Goal: Task Accomplishment & Management: Manage account settings

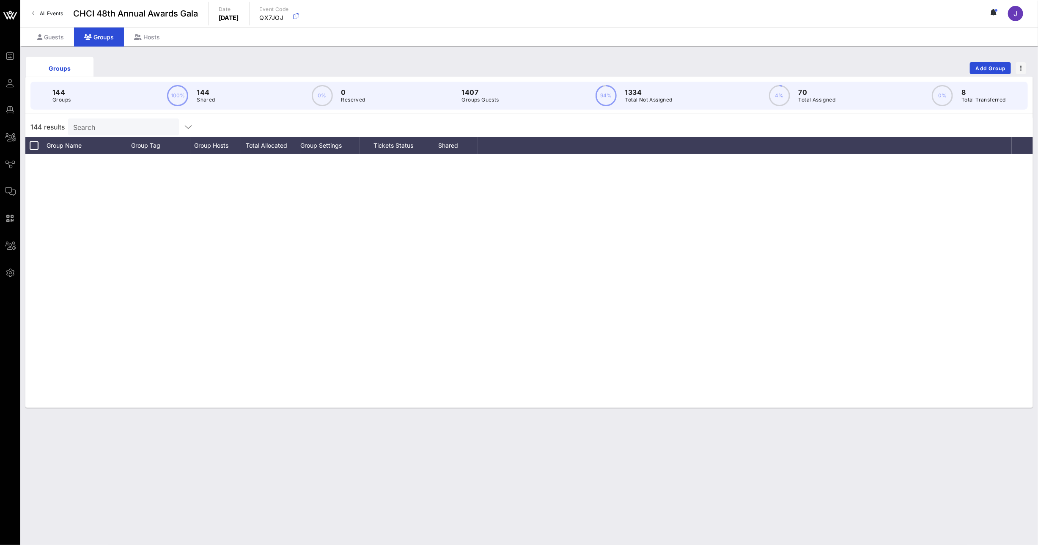
scroll to position [2864, 0]
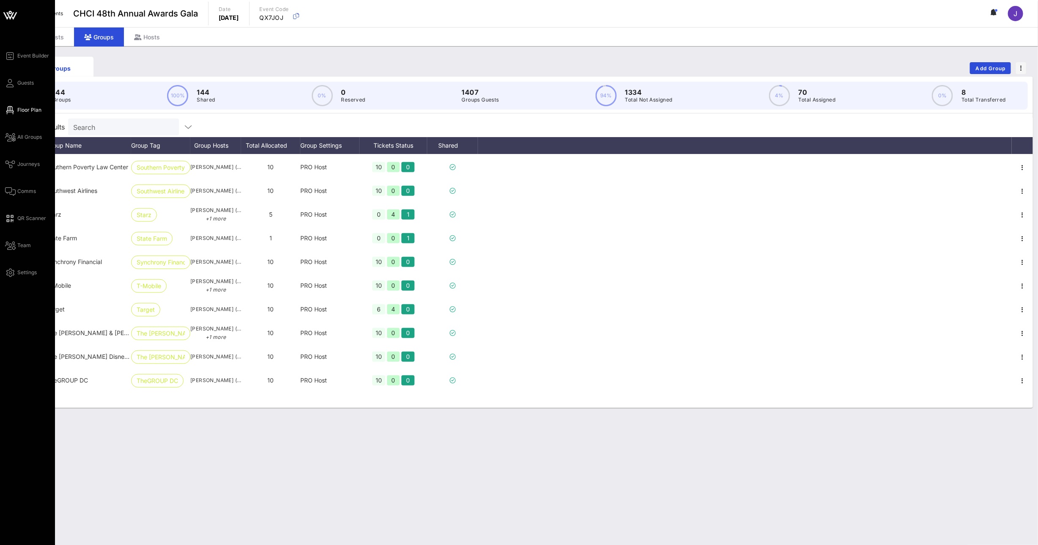
click at [19, 113] on span "Floor Plan" at bounding box center [29, 110] width 24 height 8
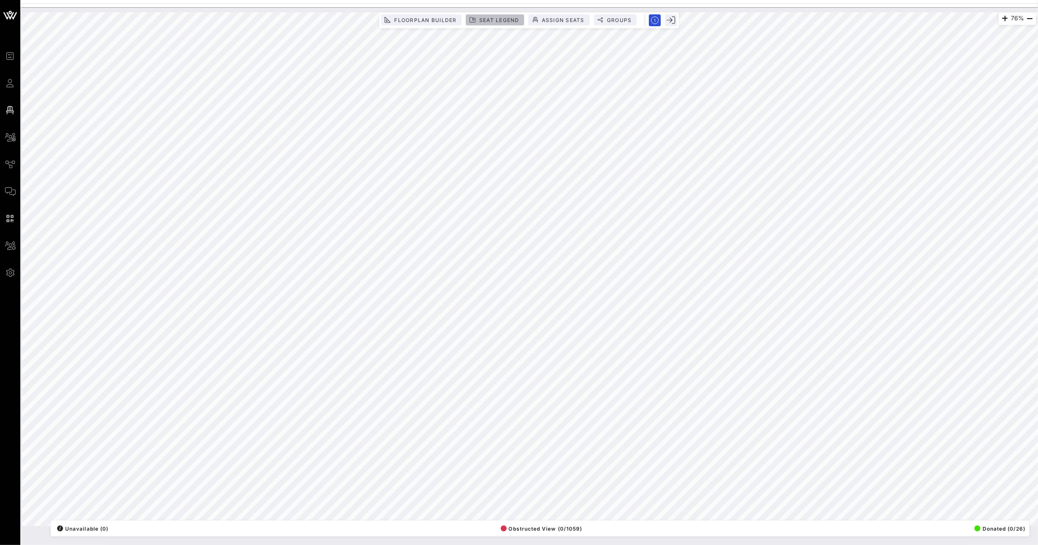
click at [487, 16] on button "Seat Legend" at bounding box center [495, 19] width 58 height 11
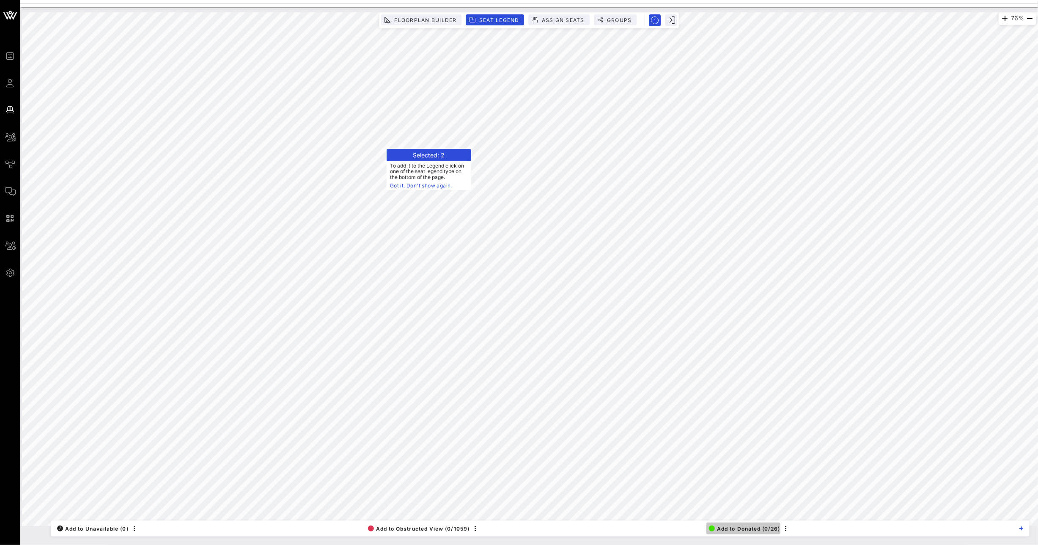
click at [745, 524] on button "Add to Donated (0/26)" at bounding box center [743, 528] width 74 height 12
click at [756, 529] on span "Add to Donated (0/30)" at bounding box center [745, 528] width 72 height 6
click at [745, 527] on span "Add to Donated (0/36)" at bounding box center [745, 528] width 72 height 6
click at [740, 530] on span "Add to Donated (0/38)" at bounding box center [744, 528] width 72 height 6
click at [746, 529] on span "Add to Donated (0/45)" at bounding box center [744, 528] width 71 height 6
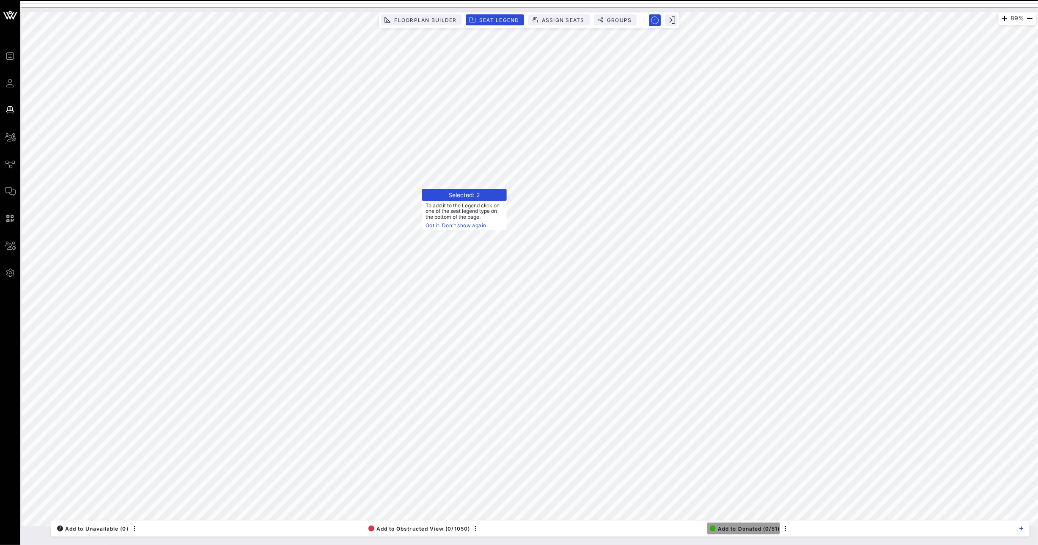
click at [762, 524] on button "Add to Donated (0/51)" at bounding box center [743, 528] width 73 height 12
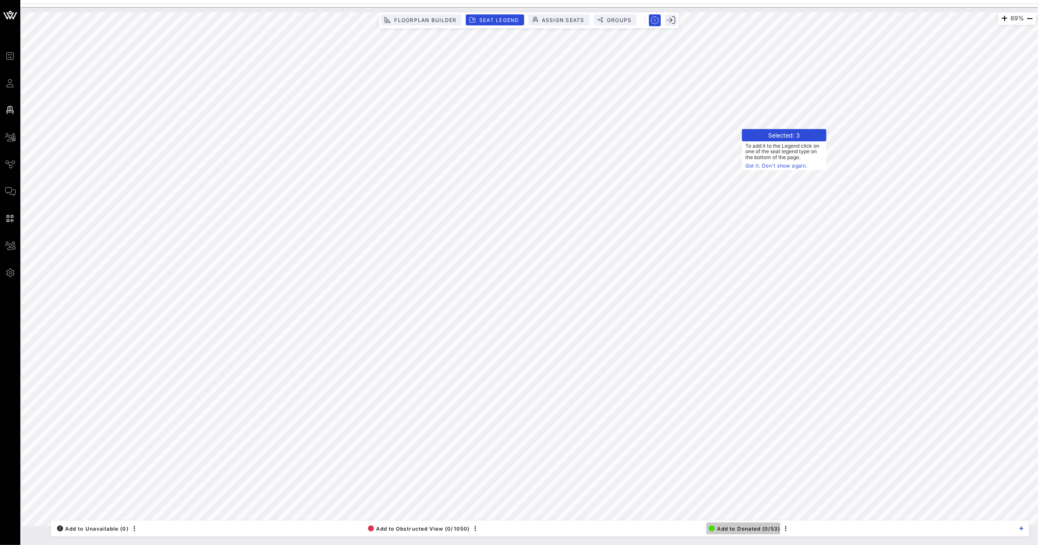
click at [752, 529] on span "Add to Donated (0/53)" at bounding box center [744, 528] width 71 height 6
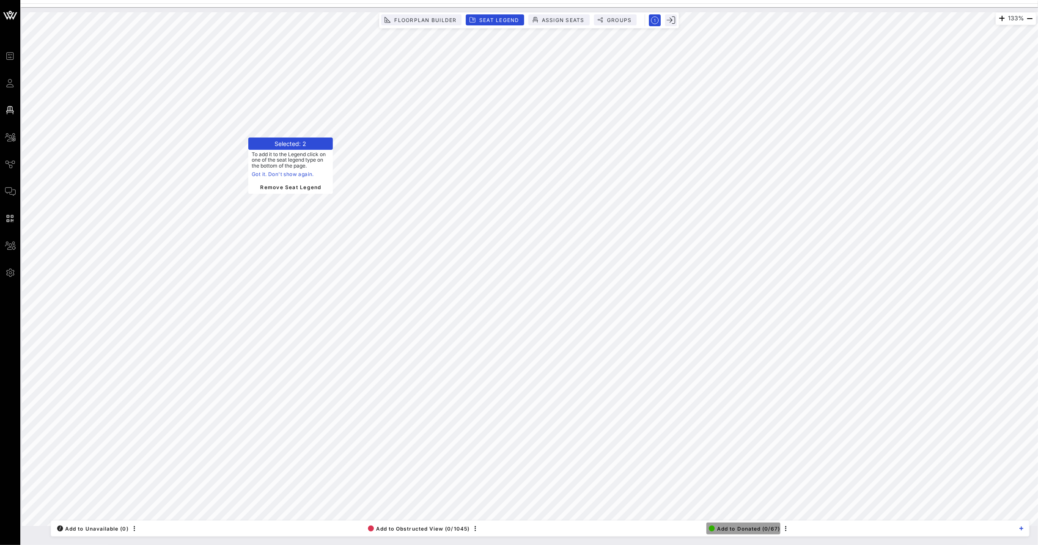
click at [755, 526] on span "Add to Donated (0/67)" at bounding box center [744, 528] width 71 height 6
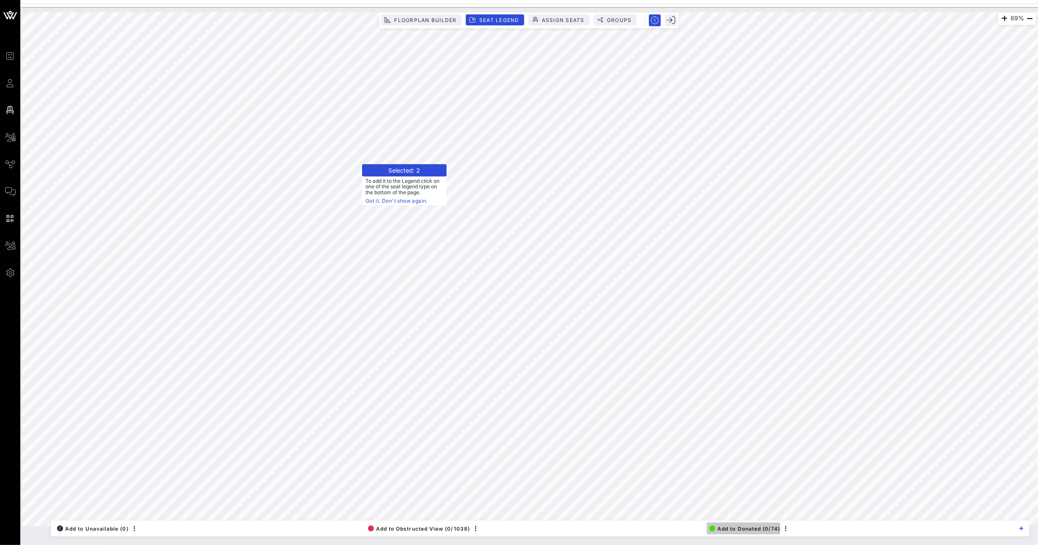
click at [763, 529] on span "Add to Donated (0/74)" at bounding box center [744, 528] width 71 height 6
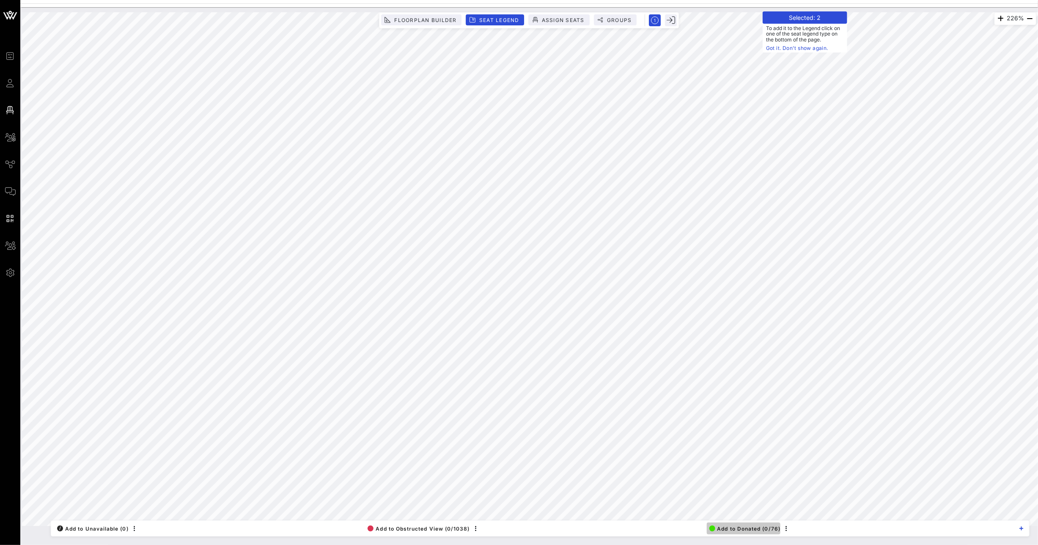
click at [755, 529] on span "Add to Donated (0/76)" at bounding box center [744, 528] width 71 height 6
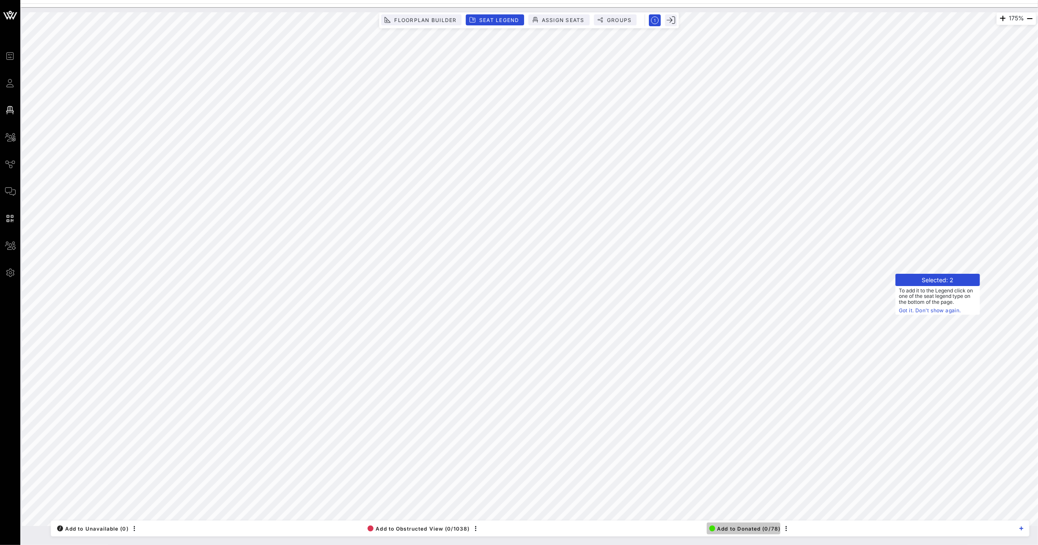
click at [749, 529] on span "Add to Donated (0/78)" at bounding box center [744, 528] width 71 height 6
click at [765, 531] on span "Add to Donated (0/84)" at bounding box center [745, 528] width 72 height 6
click at [746, 529] on span "Add to Donated (0/86)" at bounding box center [745, 528] width 72 height 6
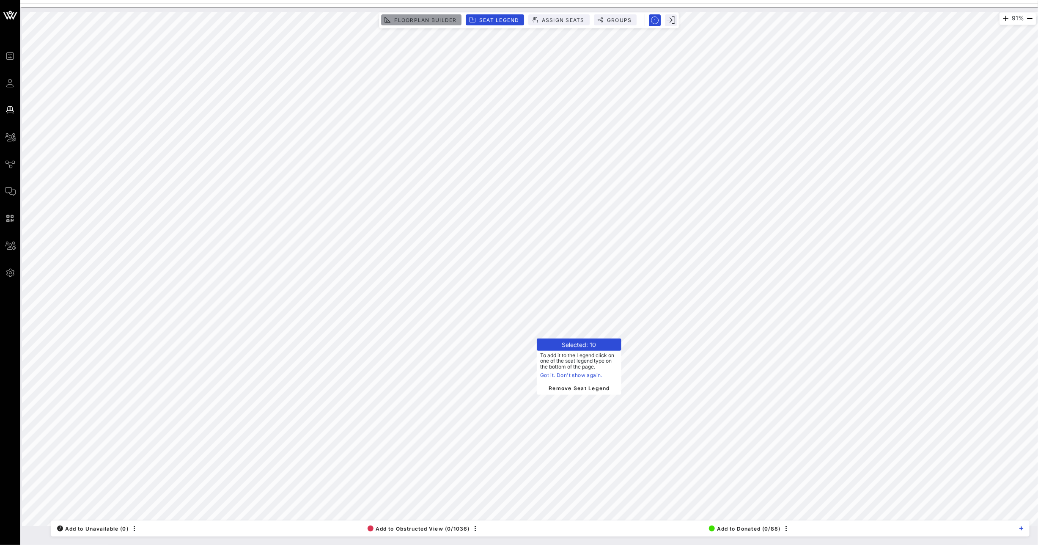
click at [425, 19] on span "Floorplan Builder" at bounding box center [425, 20] width 63 height 6
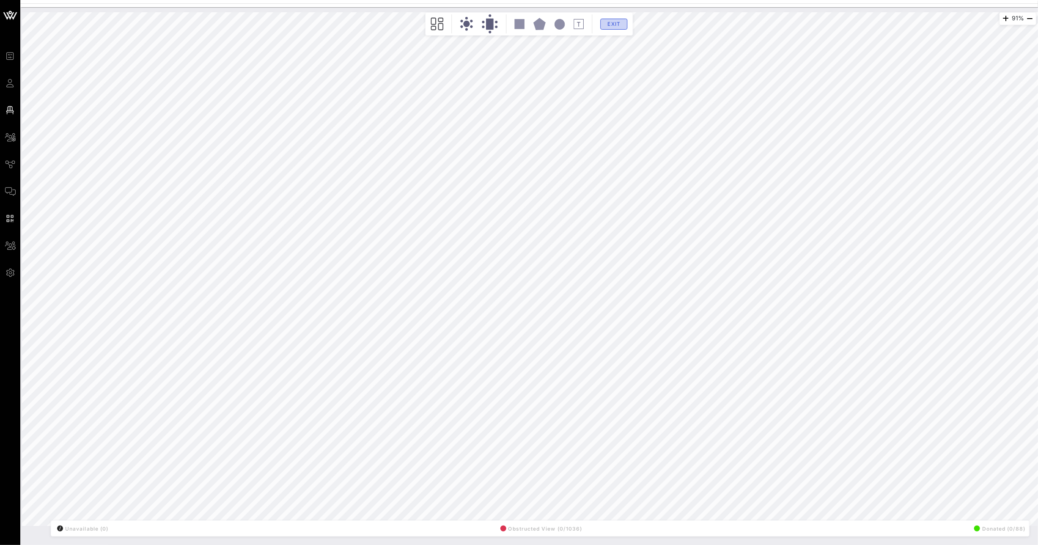
click at [610, 28] on button "Exit" at bounding box center [614, 24] width 27 height 11
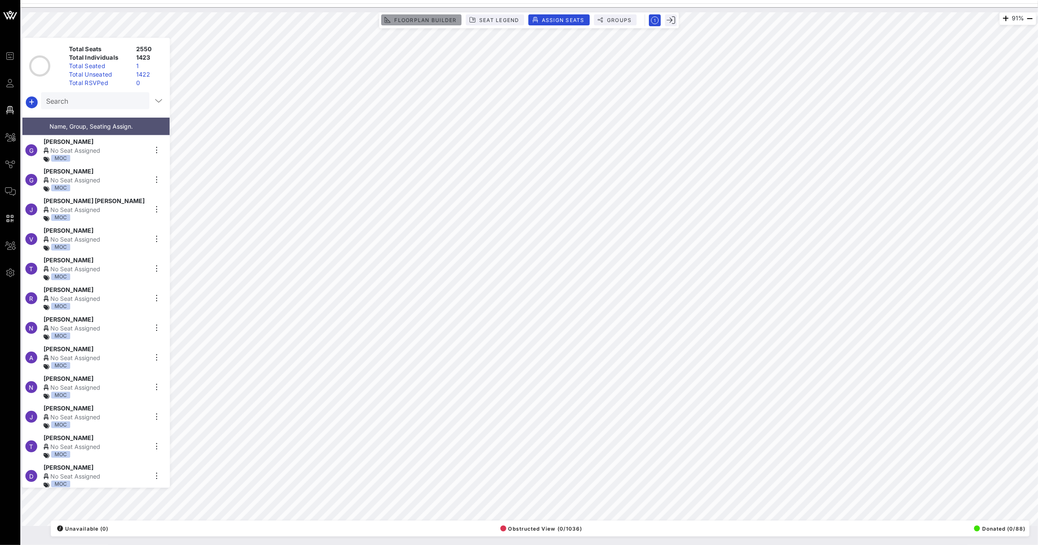
click at [436, 18] on span "Floorplan Builder" at bounding box center [425, 20] width 63 height 6
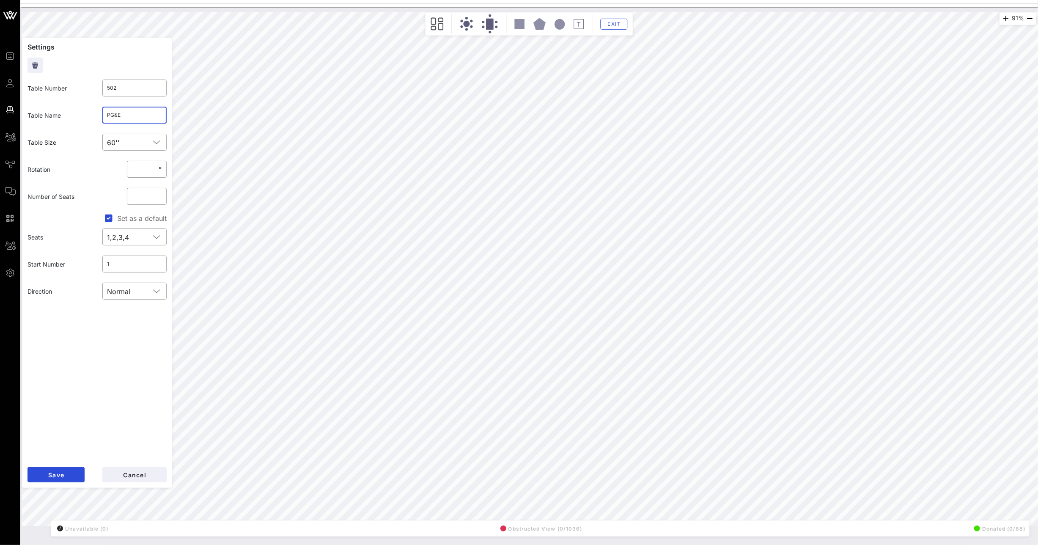
click at [147, 121] on input "PG&E" at bounding box center [134, 115] width 55 height 14
type input "PG&E 1"
click at [57, 471] on span "Save" at bounding box center [56, 474] width 16 height 7
click at [195, 117] on div "179% Floorplan Builder Seat Legend Assign Seats Groups Exit Settings Table Numb…" at bounding box center [529, 268] width 1014 height 513
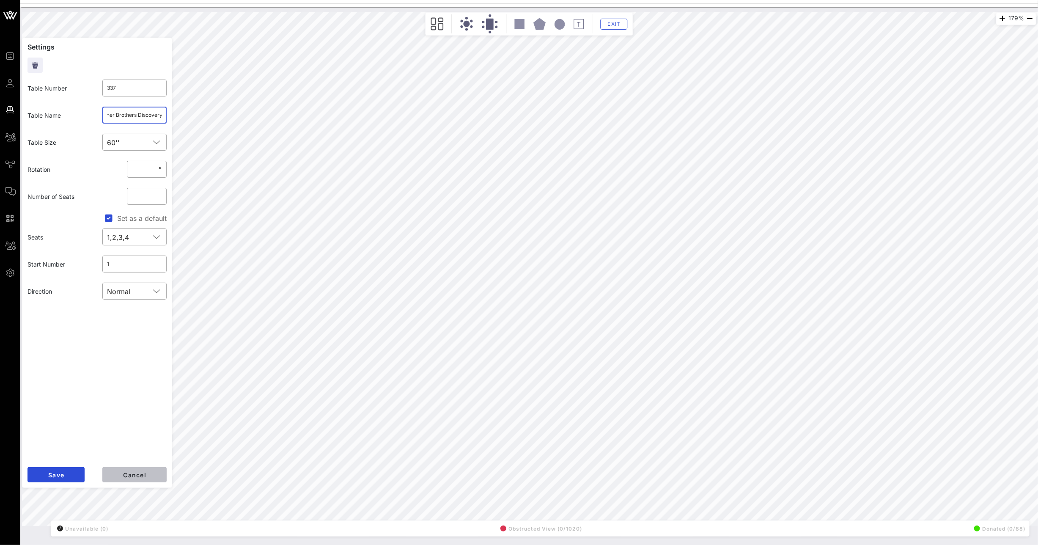
click at [132, 478] on button "Cancel" at bounding box center [134, 474] width 64 height 15
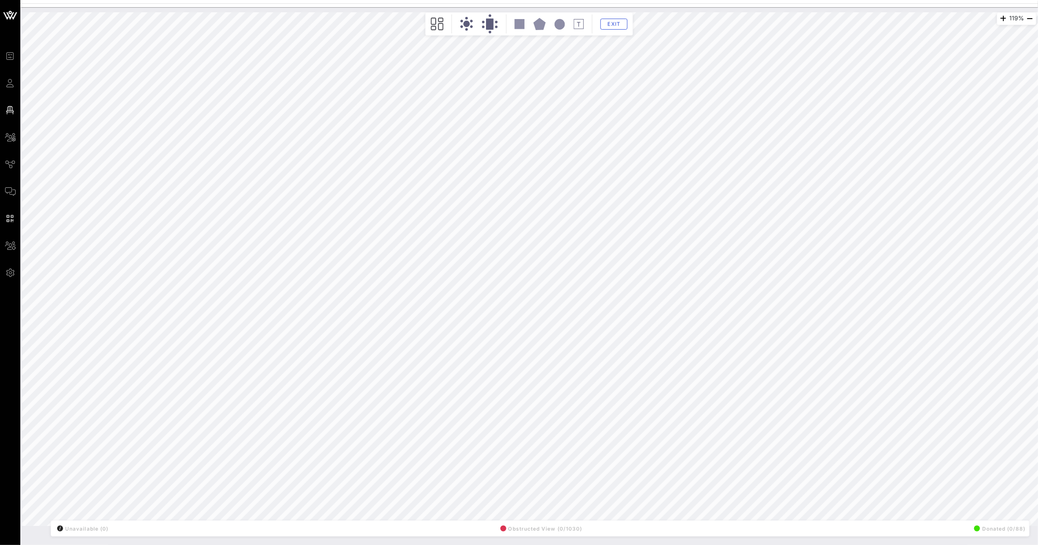
click at [0, 340] on html "Event Builder Guests Floor Plan All Groups Journeys Comms QR Scanner Team Setti…" at bounding box center [519, 272] width 1038 height 545
click at [1037, 251] on html "Event Builder Guests Floor Plan All Groups Journeys Comms QR Scanner Team Setti…" at bounding box center [519, 272] width 1038 height 545
click at [625, 0] on html "Event Builder Guests Floor Plan All Groups Journeys Comms QR Scanner Team Setti…" at bounding box center [519, 272] width 1038 height 545
click at [621, 29] on div "171% Floorplan Builder Seat Legend Assign Seats Groups Exit All Reserved Shared…" at bounding box center [529, 268] width 1014 height 513
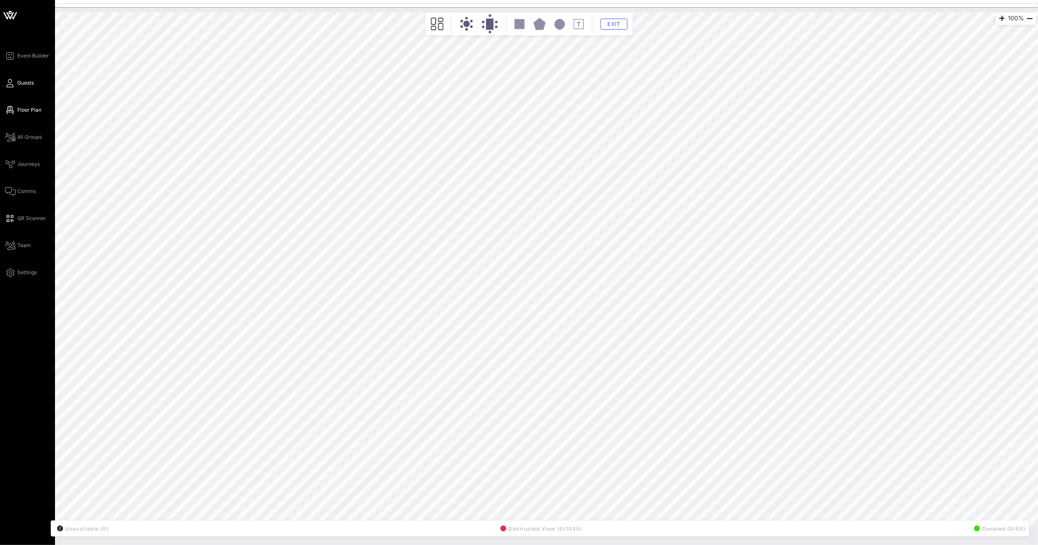
click at [18, 83] on span "Guests" at bounding box center [25, 83] width 16 height 8
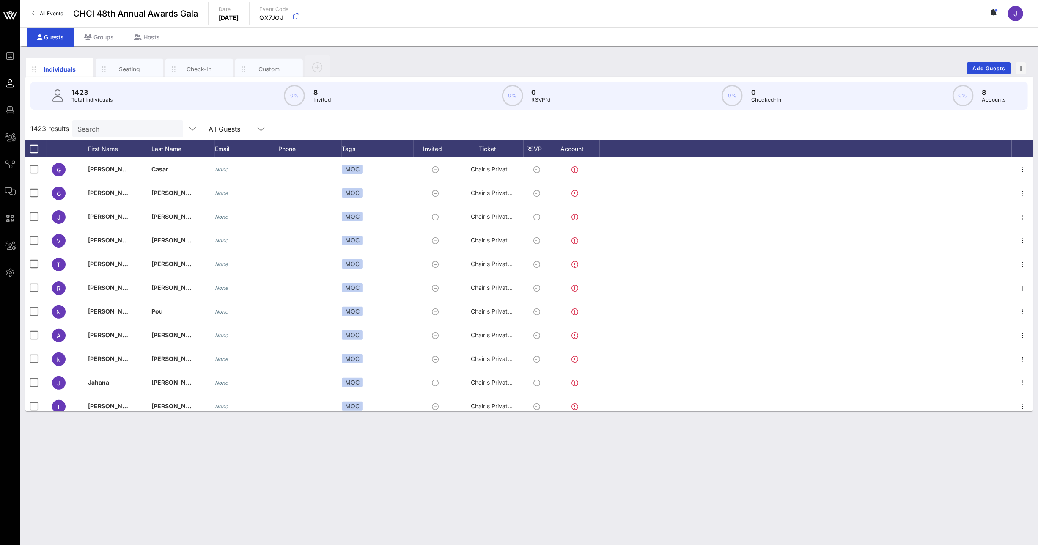
click at [144, 131] on input "Search" at bounding box center [126, 128] width 99 height 11
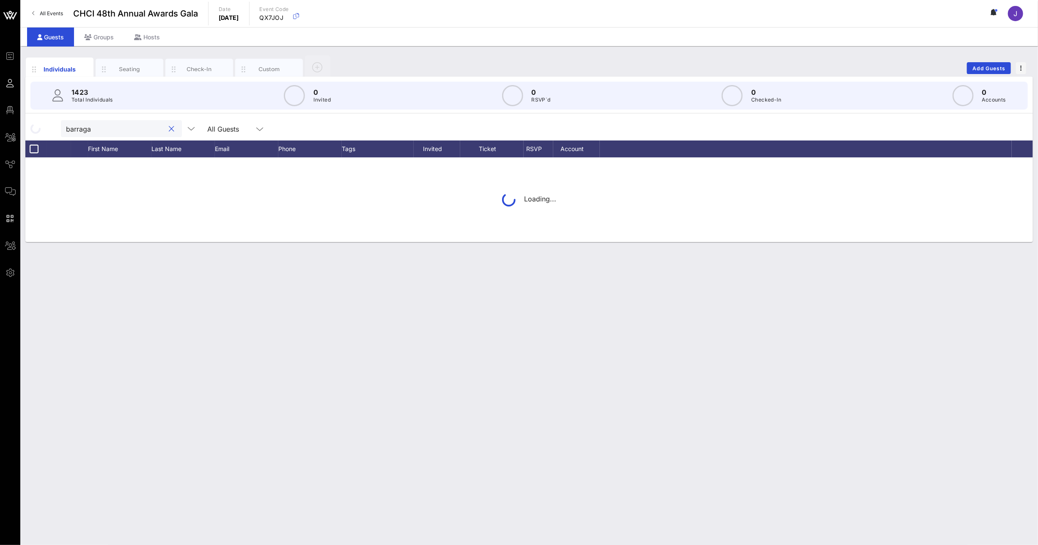
type input "[PERSON_NAME]"
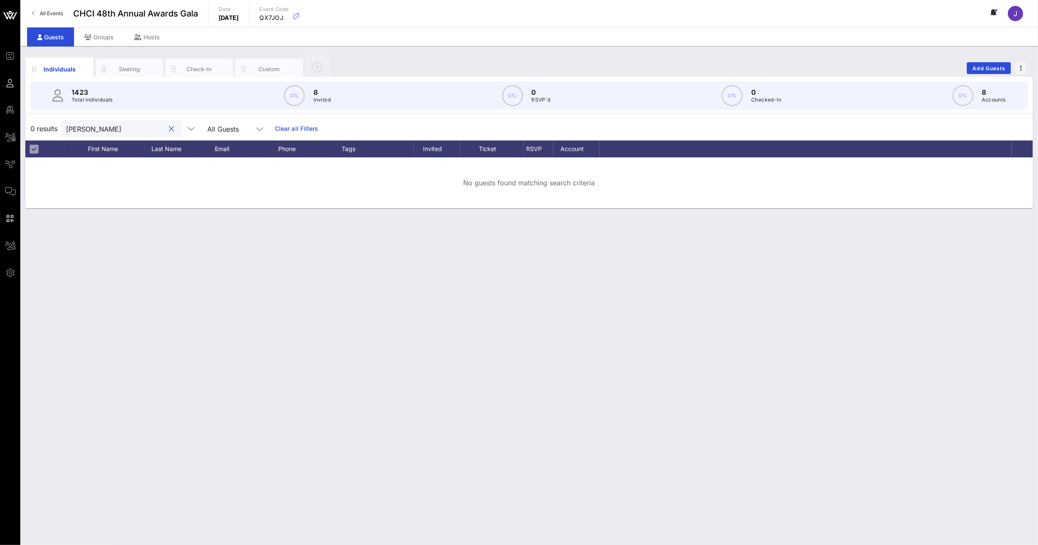
click at [73, 133] on input "[PERSON_NAME]" at bounding box center [115, 128] width 99 height 11
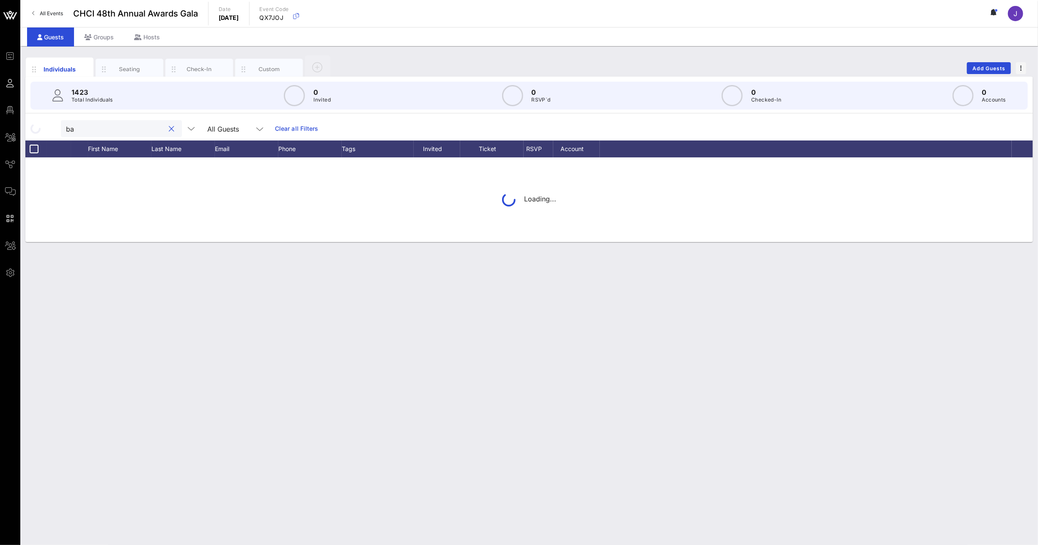
type input "b"
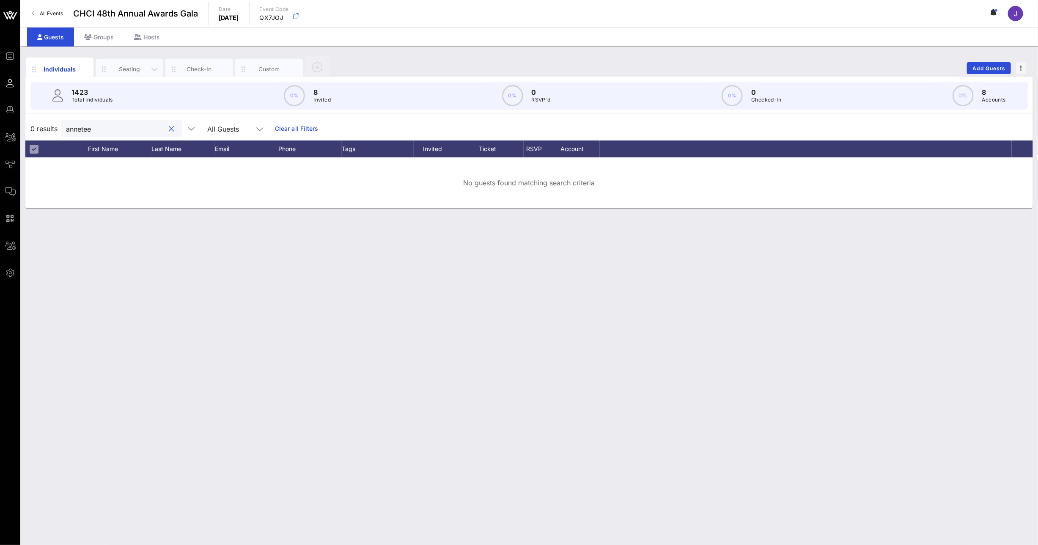
click at [129, 63] on div "Seating" at bounding box center [130, 69] width 68 height 21
click at [80, 128] on input "annetee" at bounding box center [115, 128] width 99 height 11
type input "[PERSON_NAME]"
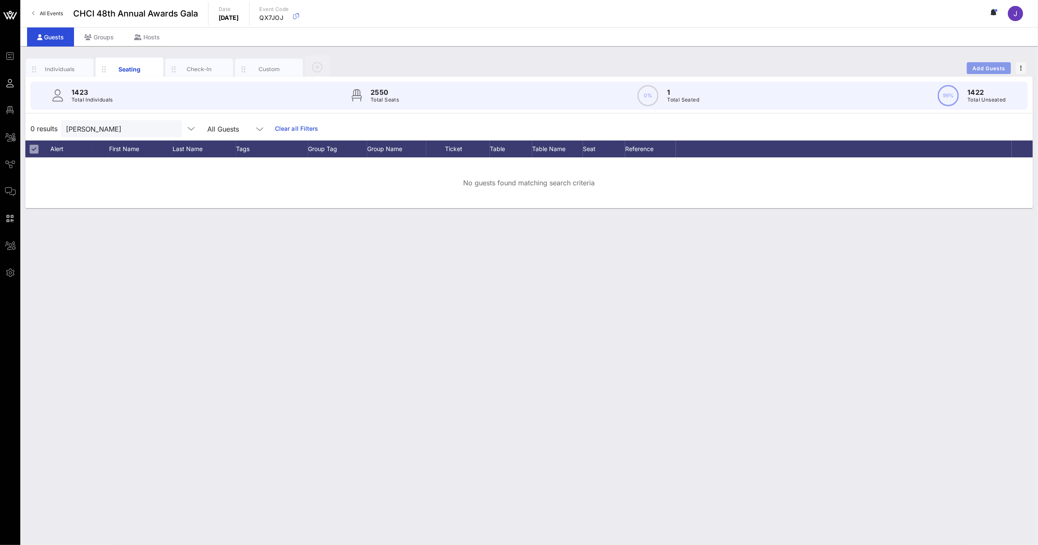
click at [975, 71] on span "Add Guests" at bounding box center [988, 68] width 33 height 6
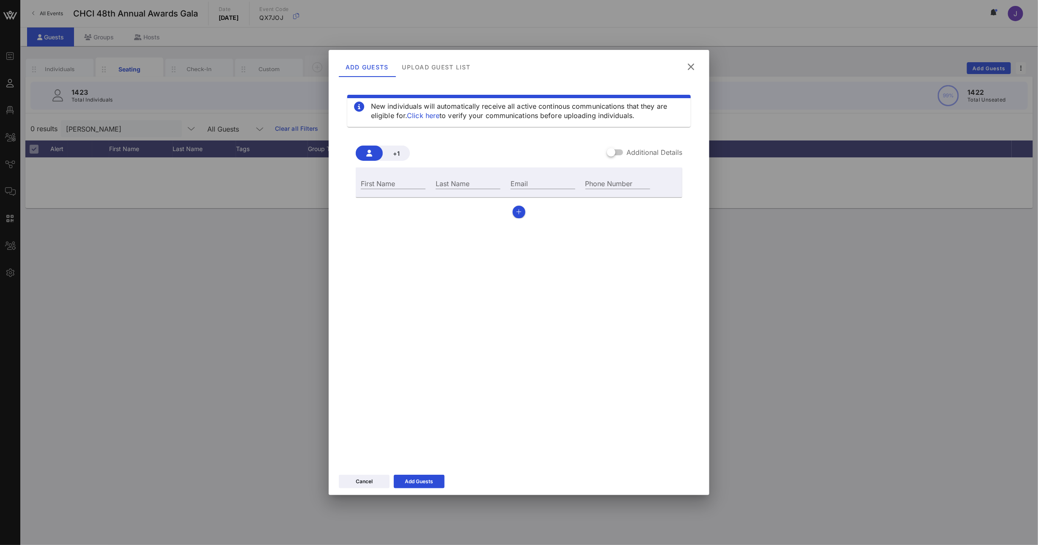
click at [400, 176] on div "First Name" at bounding box center [393, 182] width 75 height 23
click at [401, 185] on input "First Name" at bounding box center [393, 183] width 65 height 11
type input "[PERSON_NAME]"
click at [642, 151] on label "Additional Details" at bounding box center [654, 152] width 56 height 8
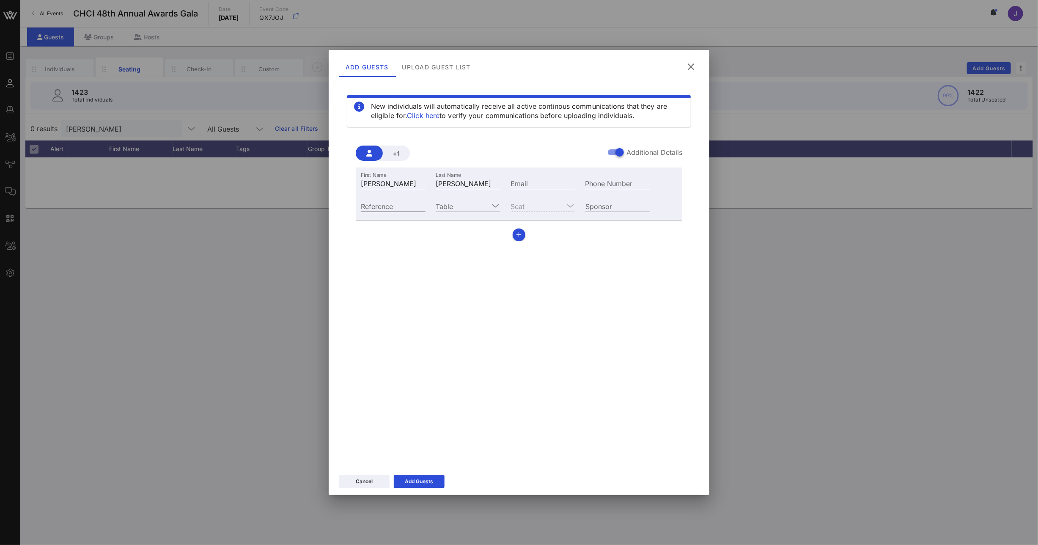
click at [403, 206] on input "Reference" at bounding box center [393, 205] width 65 height 11
type input "MOC"
click at [395, 154] on span "+1" at bounding box center [396, 153] width 14 height 7
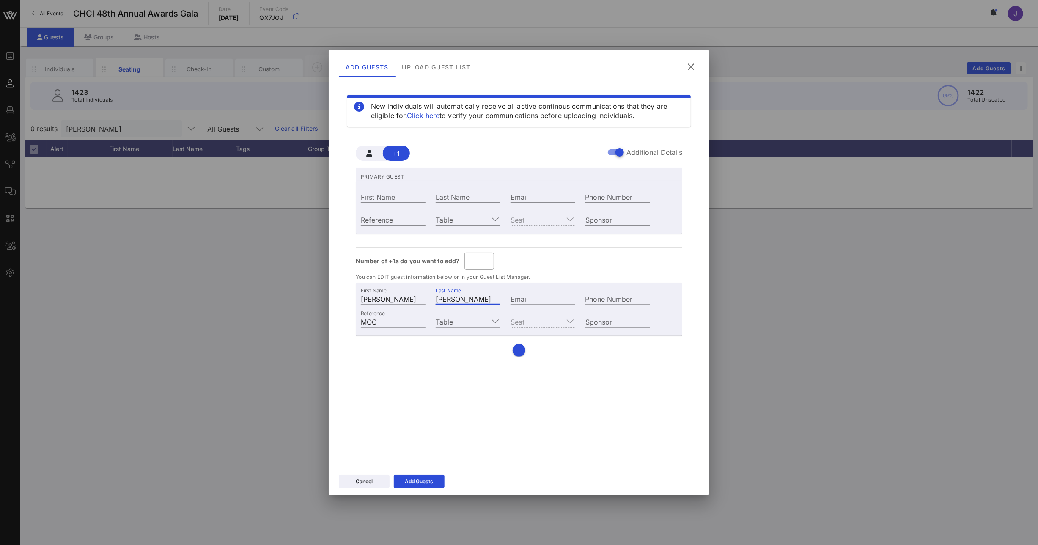
click at [482, 299] on input "[PERSON_NAME]" at bounding box center [468, 298] width 65 height 11
type input "[PERSON_NAME] Guest"
click at [391, 197] on input "First Name" at bounding box center [393, 196] width 65 height 11
type input "[PERSON_NAME]"
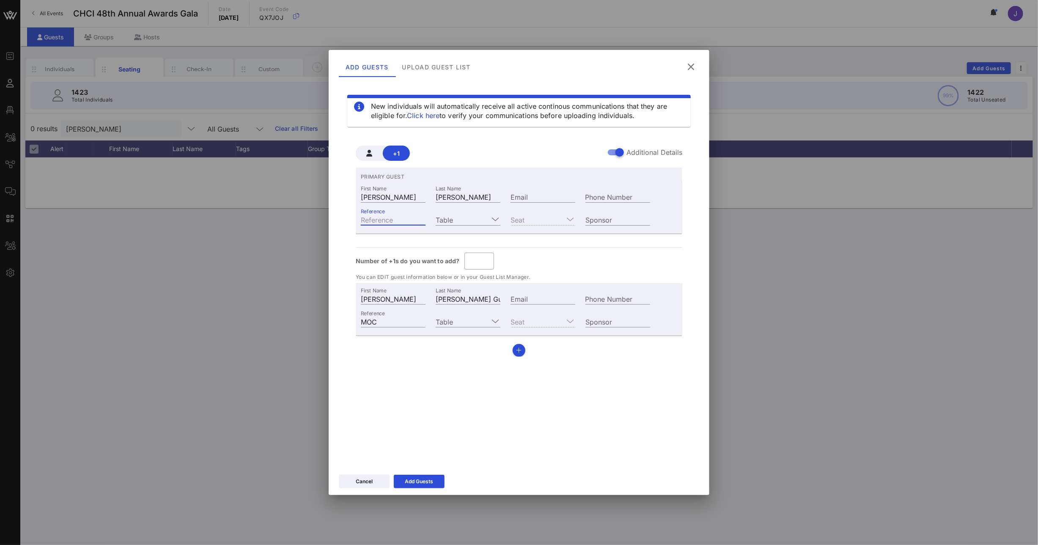
click at [414, 216] on input "Reference" at bounding box center [393, 219] width 65 height 11
type input "MOC"
click at [457, 217] on input "Table" at bounding box center [462, 219] width 53 height 11
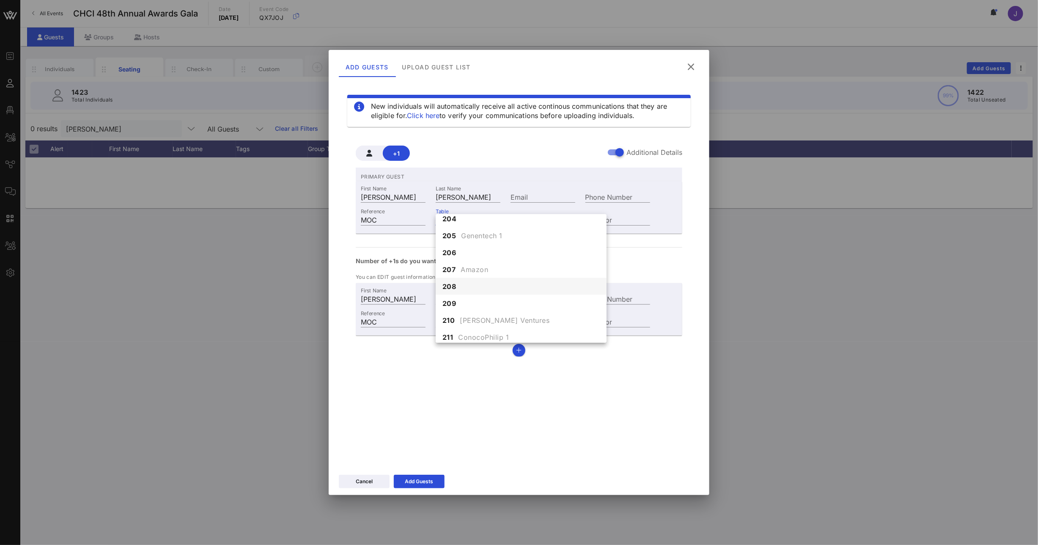
scroll to position [793, 0]
click at [471, 247] on span "Genentech 1" at bounding box center [481, 244] width 41 height 10
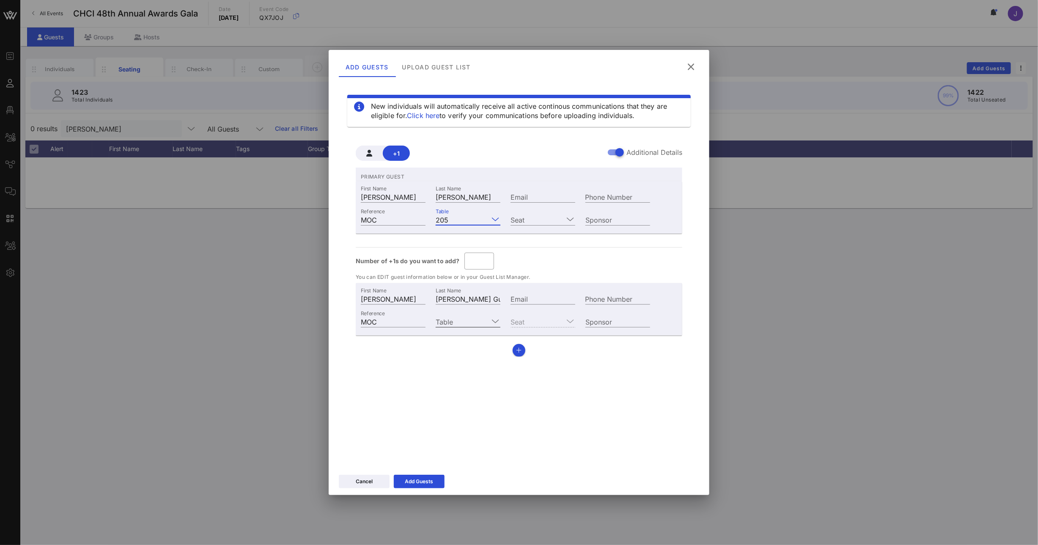
click at [456, 320] on input "Table" at bounding box center [462, 321] width 53 height 11
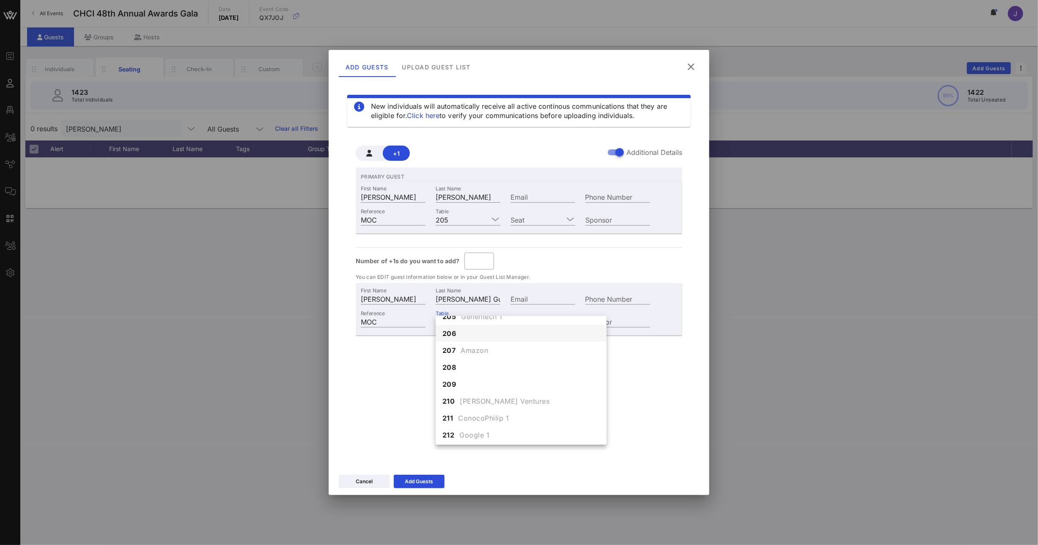
scroll to position [815, 0]
click at [458, 327] on div "205 Genentech 1" at bounding box center [521, 324] width 171 height 17
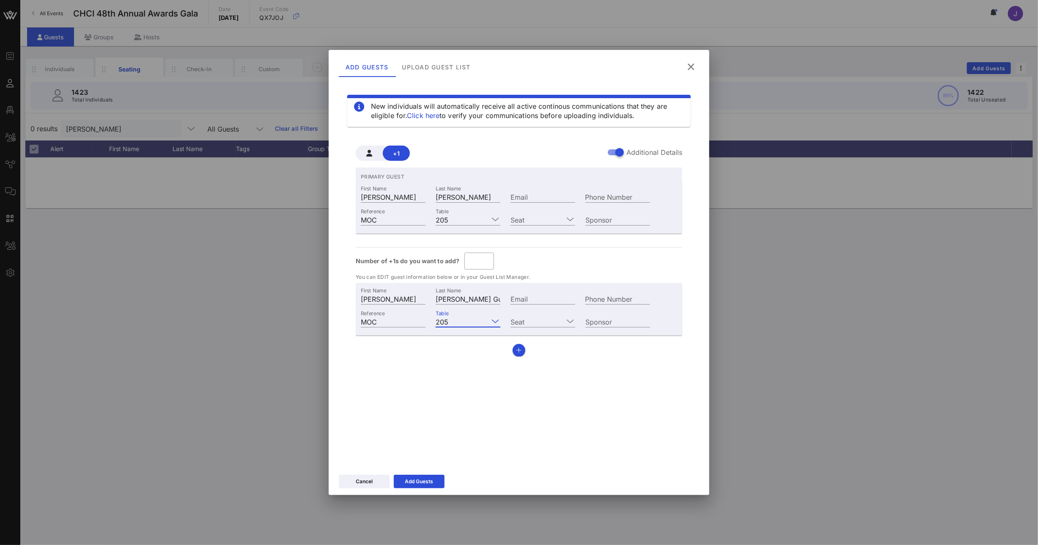
scroll to position [0, 0]
click at [547, 215] on input "Seat" at bounding box center [536, 219] width 53 height 11
click at [538, 228] on div "1" at bounding box center [542, 225] width 65 height 17
click at [542, 319] on input "Seat" at bounding box center [536, 321] width 53 height 11
click at [532, 344] on div "2" at bounding box center [542, 344] width 65 height 17
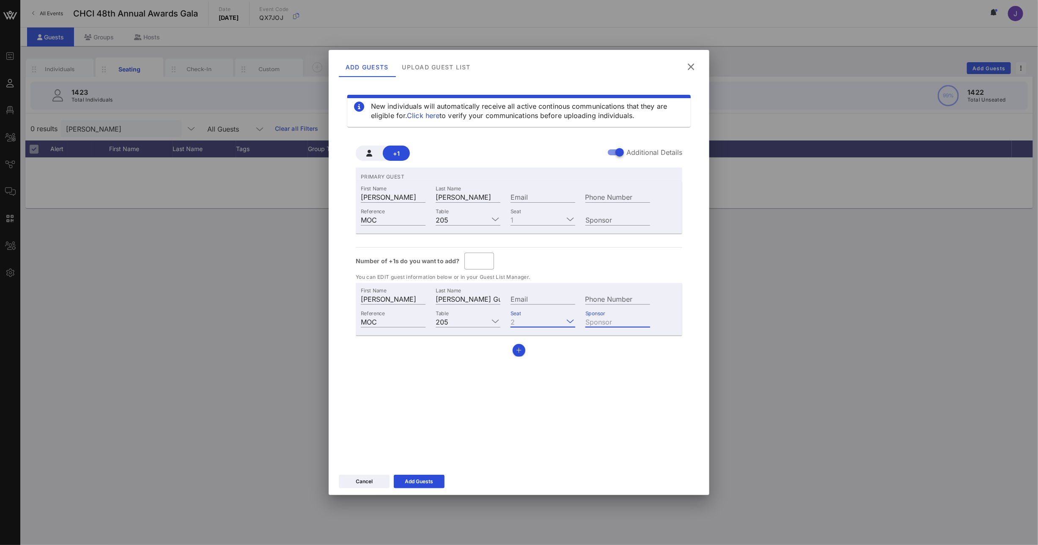
click at [596, 319] on div "Sponsor" at bounding box center [617, 321] width 65 height 11
type input "Genentech"
click at [627, 217] on input "Sponsor" at bounding box center [617, 219] width 65 height 11
type input "Genentech"
click at [427, 480] on div "Add Guests" at bounding box center [419, 481] width 28 height 8
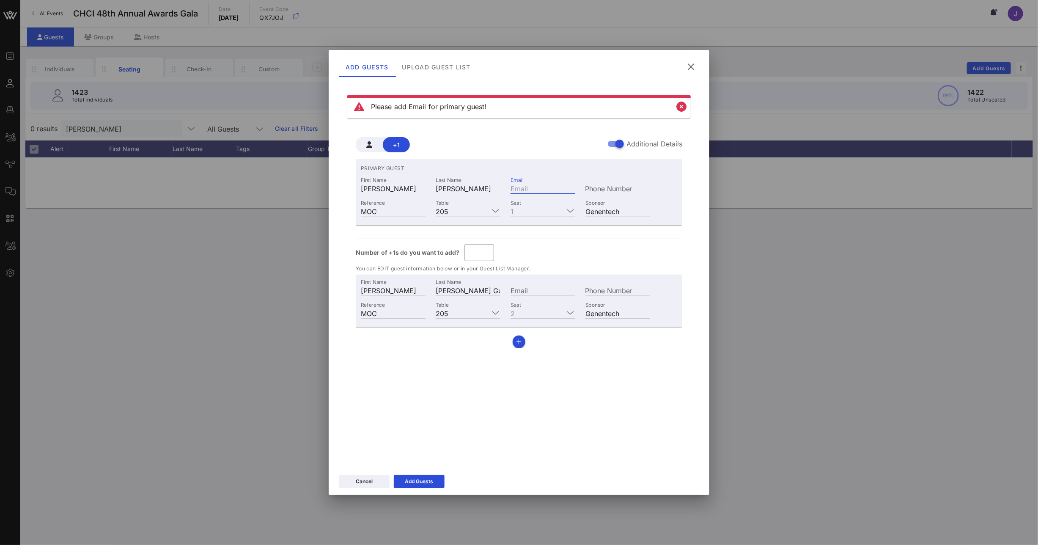
click at [522, 191] on input "Email" at bounding box center [542, 188] width 65 height 11
click at [534, 187] on input "Email" at bounding box center [542, 188] width 65 height 11
type input "[EMAIL_ADDRESS][DOMAIN_NAME]"
click at [407, 482] on div "Add Guests" at bounding box center [419, 481] width 28 height 8
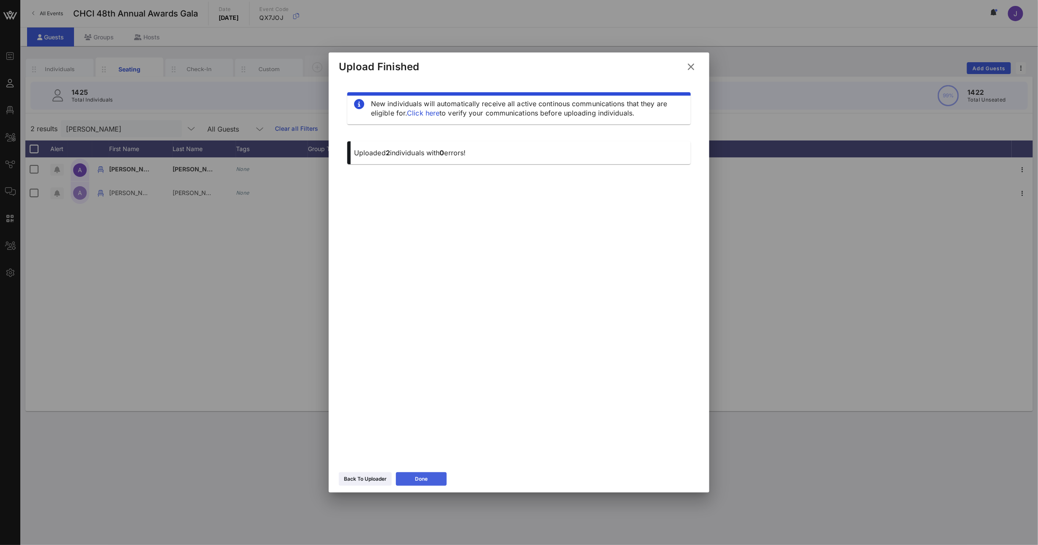
click at [423, 473] on button "Done" at bounding box center [421, 479] width 51 height 14
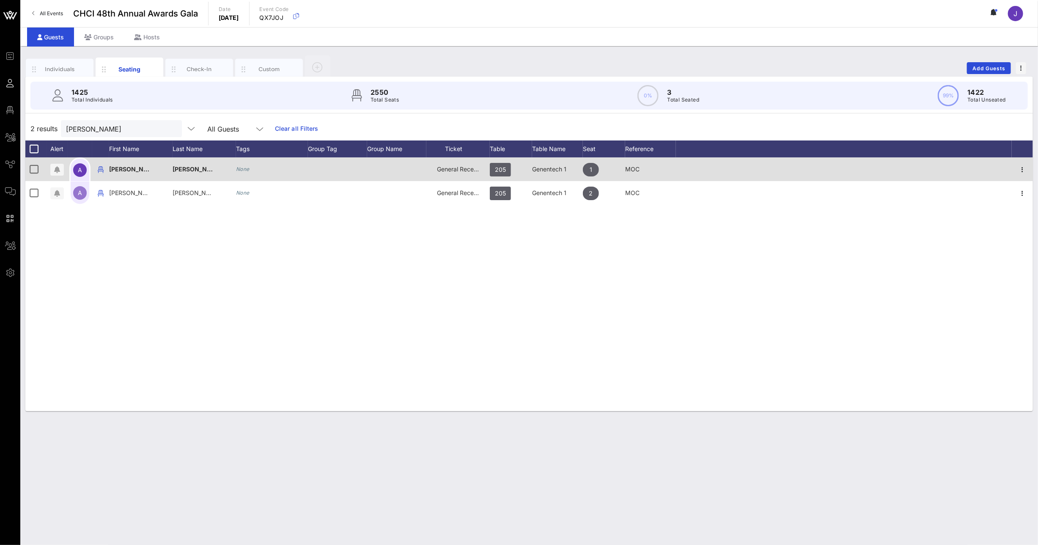
click at [453, 165] on div "General Reception" at bounding box center [458, 169] width 42 height 24
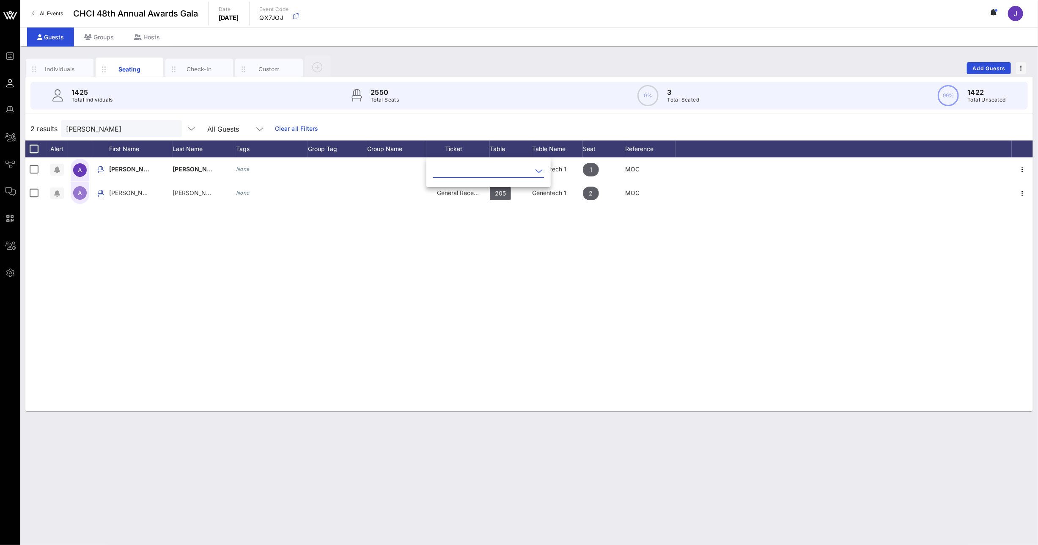
click at [472, 168] on input "text" at bounding box center [482, 171] width 99 height 14
click at [471, 217] on div "VIP Seating & Chair's Private Reception" at bounding box center [502, 218] width 125 height 8
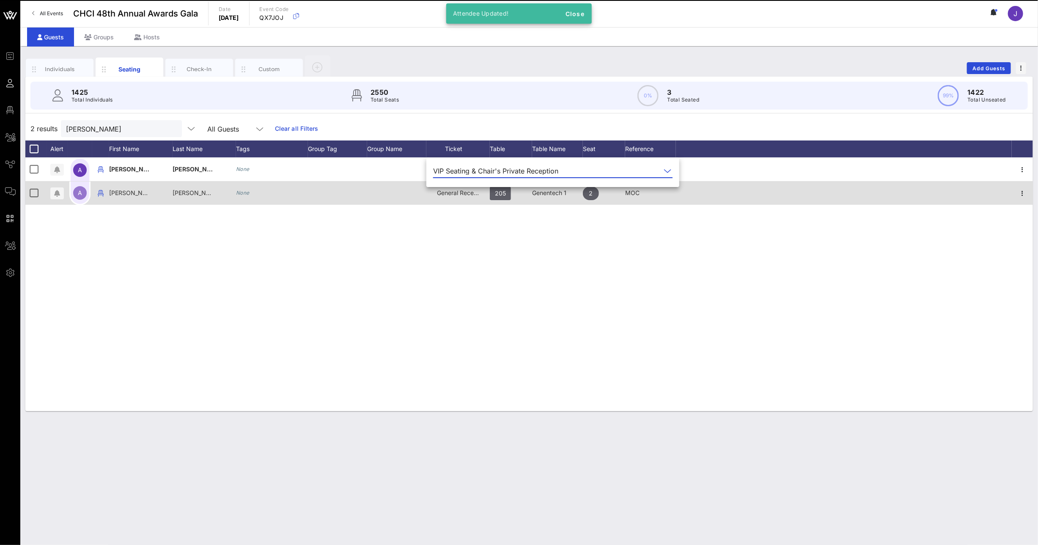
click at [459, 191] on span "General Reception" at bounding box center [462, 192] width 51 height 7
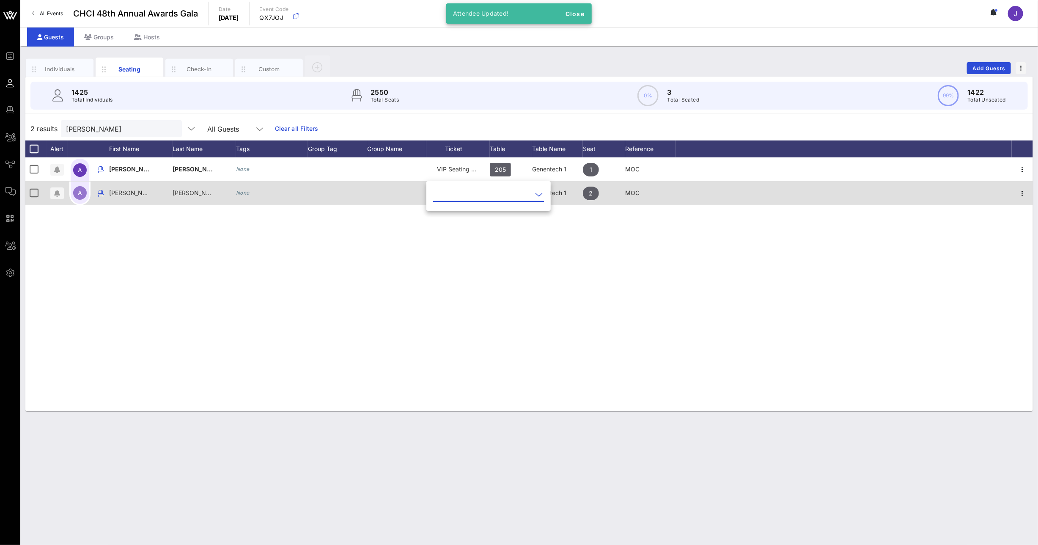
click at [459, 191] on input "text" at bounding box center [482, 195] width 99 height 14
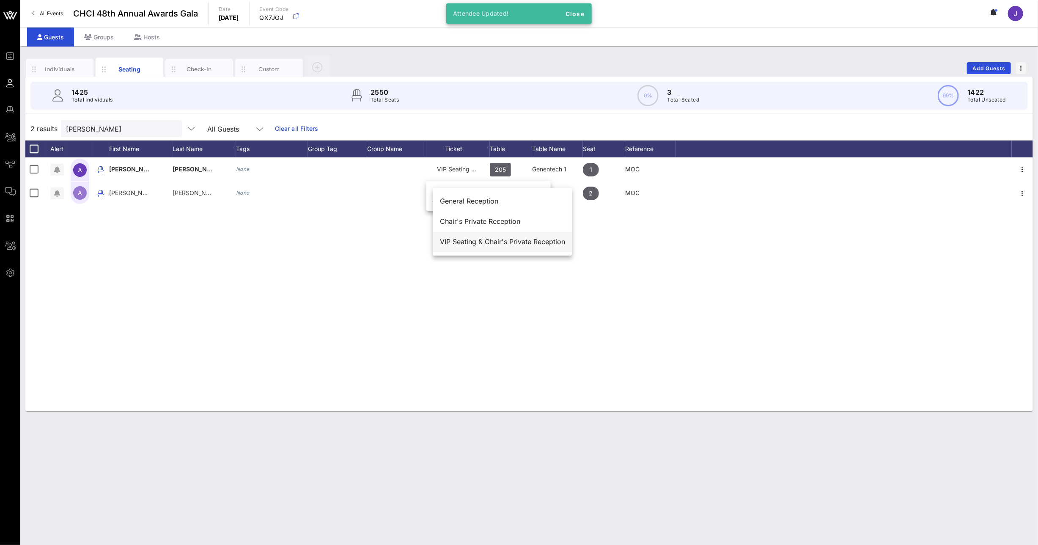
click at [473, 244] on div "VIP Seating & Chair's Private Reception" at bounding box center [502, 242] width 125 height 8
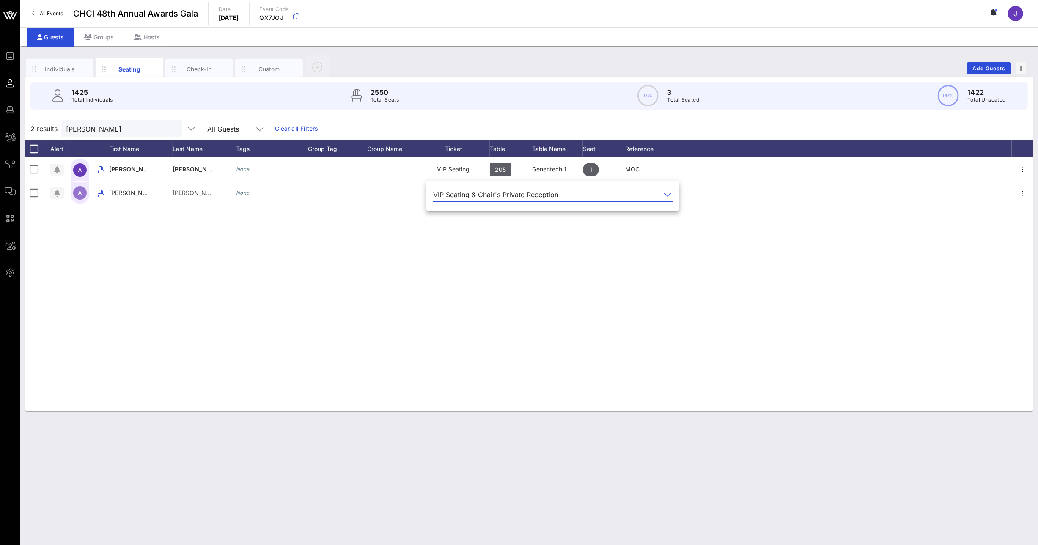
click at [548, 458] on div "Individuals Seating Check-In Custom Add Guests 1425 Total Individuals 2550 Tota…" at bounding box center [529, 295] width 1018 height 499
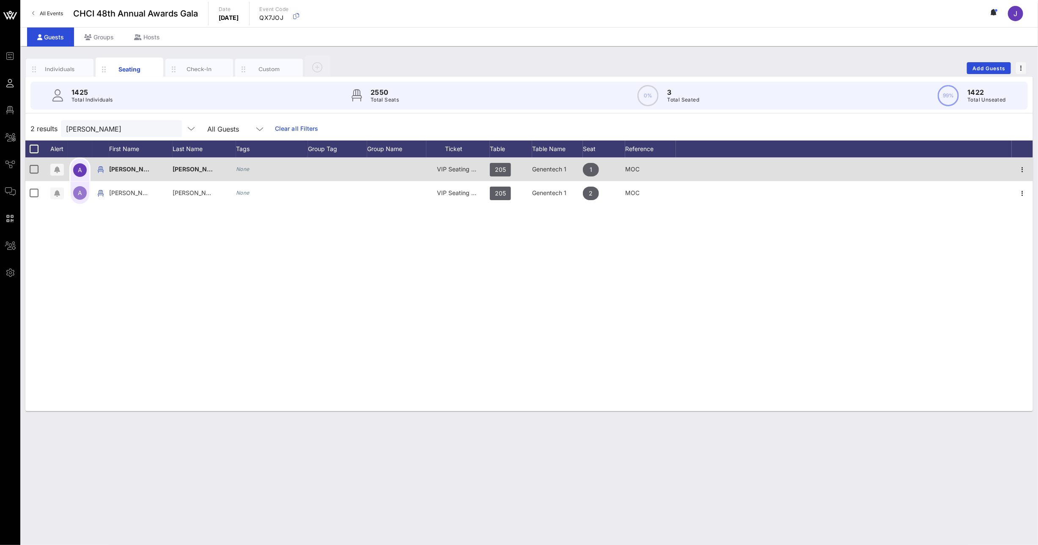
click at [1022, 162] on div at bounding box center [1022, 169] width 21 height 24
click at [1022, 171] on icon "button" at bounding box center [1022, 170] width 10 height 10
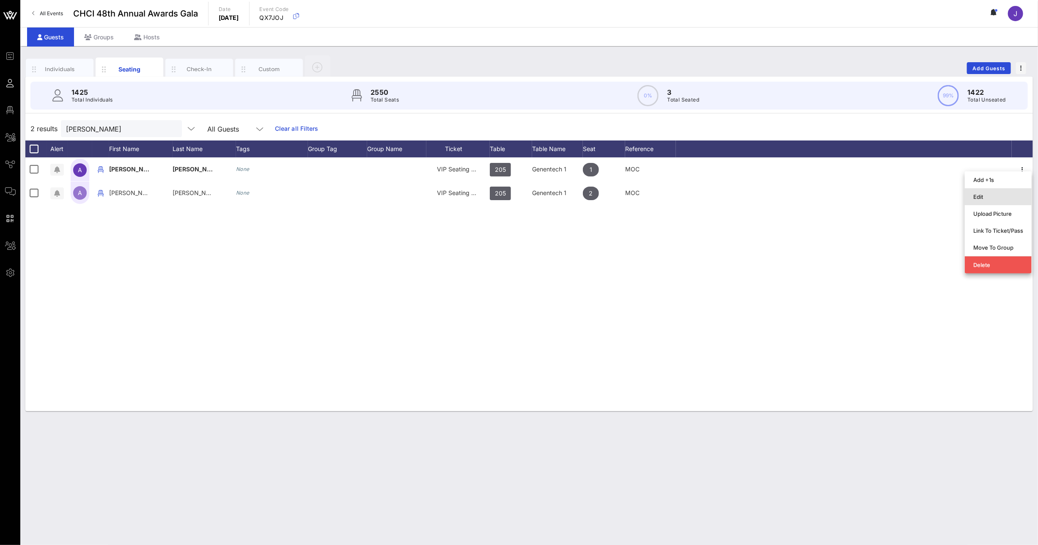
click at [987, 195] on div "Edit" at bounding box center [998, 196] width 50 height 7
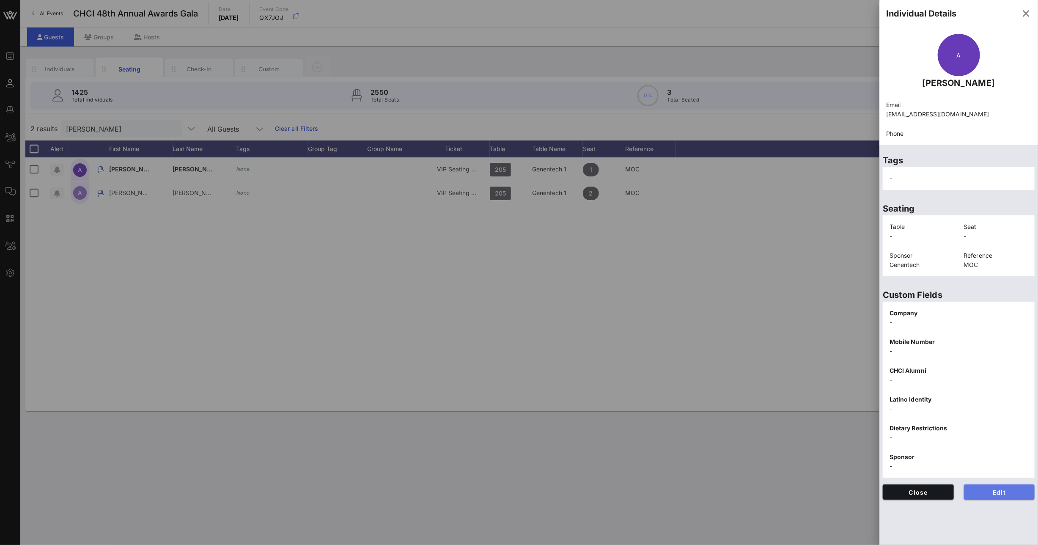
click at [988, 488] on span "Edit" at bounding box center [1000, 491] width 58 height 7
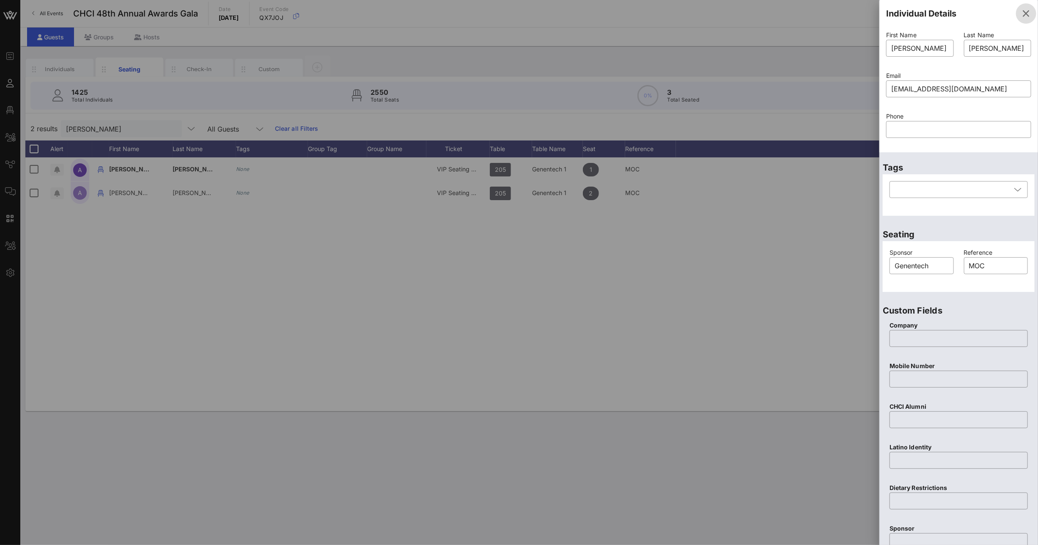
click at [1023, 10] on icon "button" at bounding box center [1026, 13] width 10 height 10
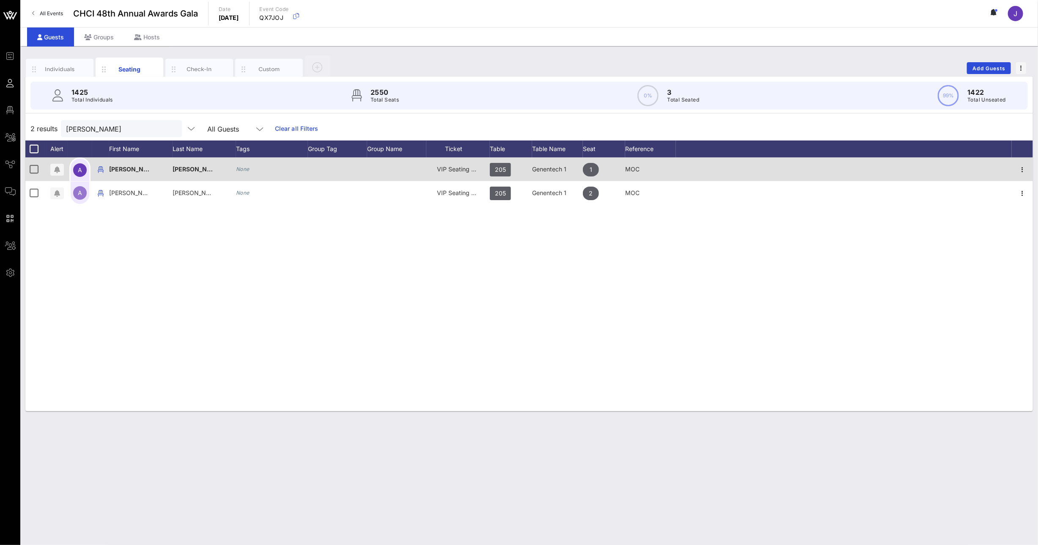
click at [265, 165] on div "None" at bounding box center [272, 169] width 72 height 24
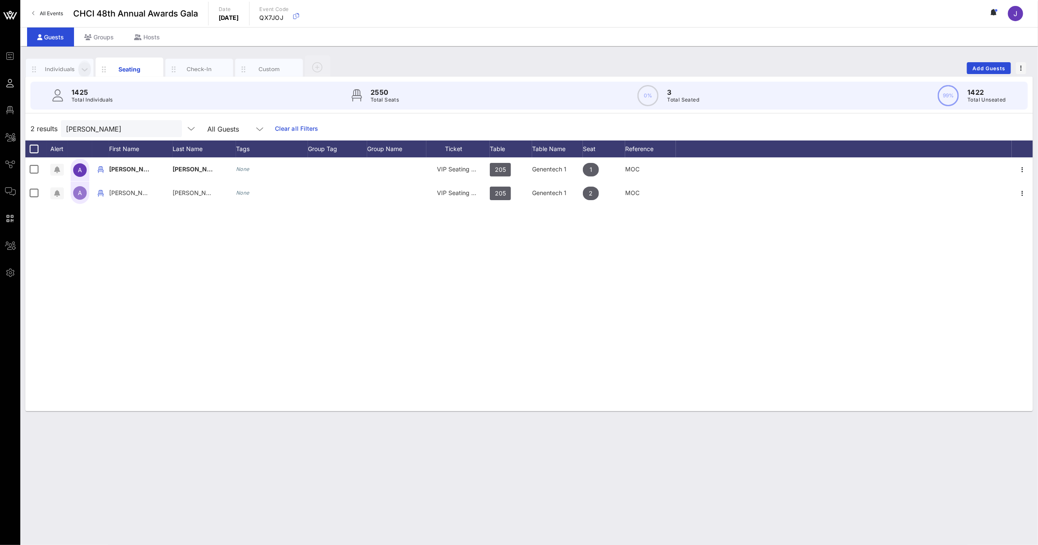
click at [82, 71] on icon "button" at bounding box center [85, 69] width 10 height 9
click at [60, 69] on div "Individuals" at bounding box center [60, 69] width 38 height 8
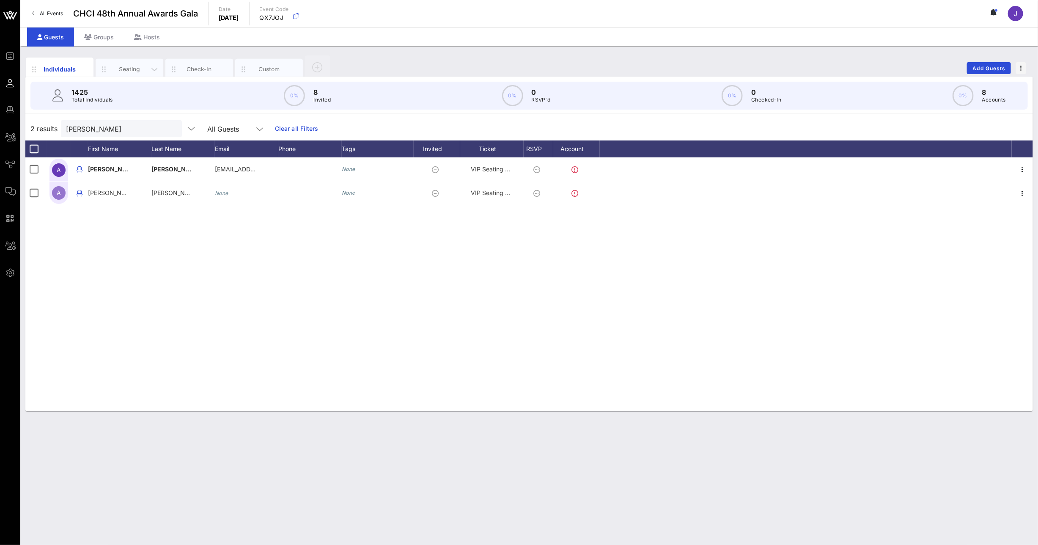
click at [136, 68] on div "Seating" at bounding box center [130, 69] width 38 height 8
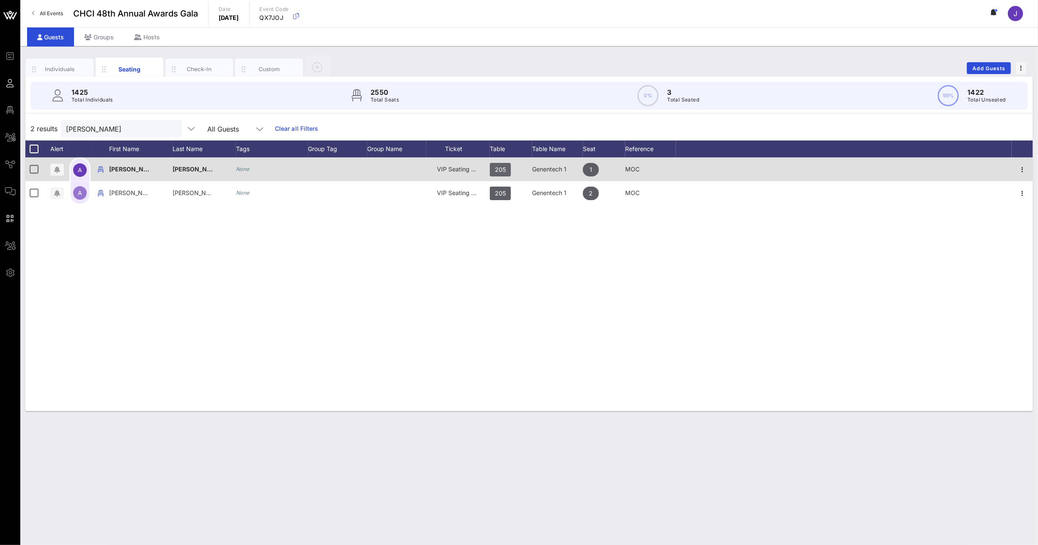
click at [504, 168] on span "205" at bounding box center [500, 170] width 11 height 14
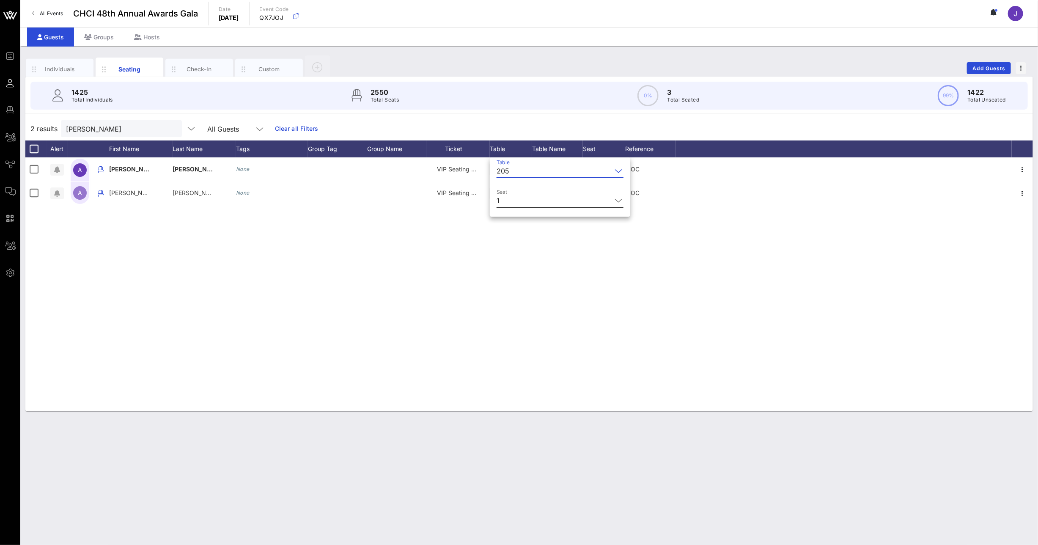
click at [520, 200] on input "Seat" at bounding box center [557, 201] width 109 height 14
click at [520, 287] on div "9" at bounding box center [549, 289] width 106 height 20
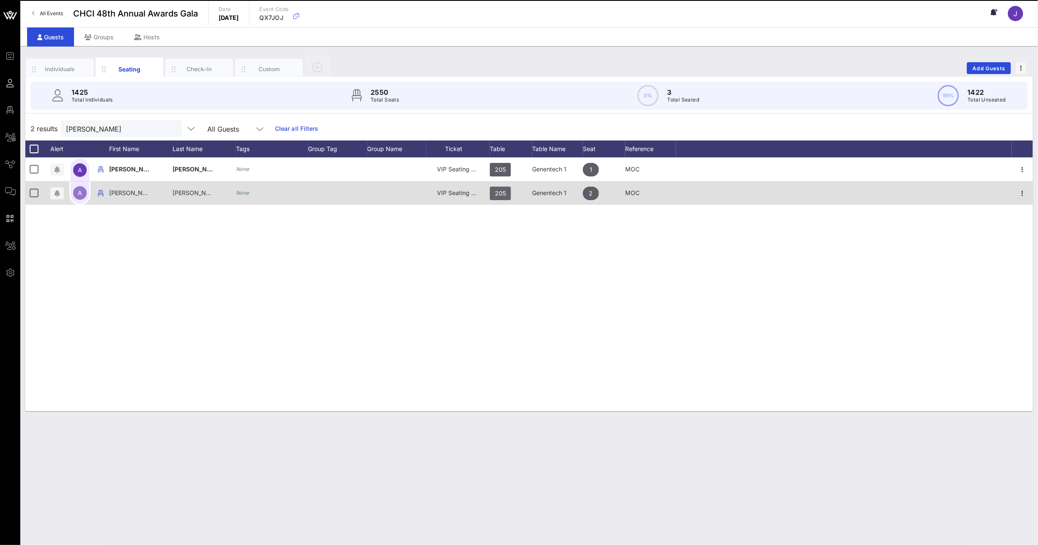
click at [505, 192] on span "205" at bounding box center [500, 194] width 11 height 14
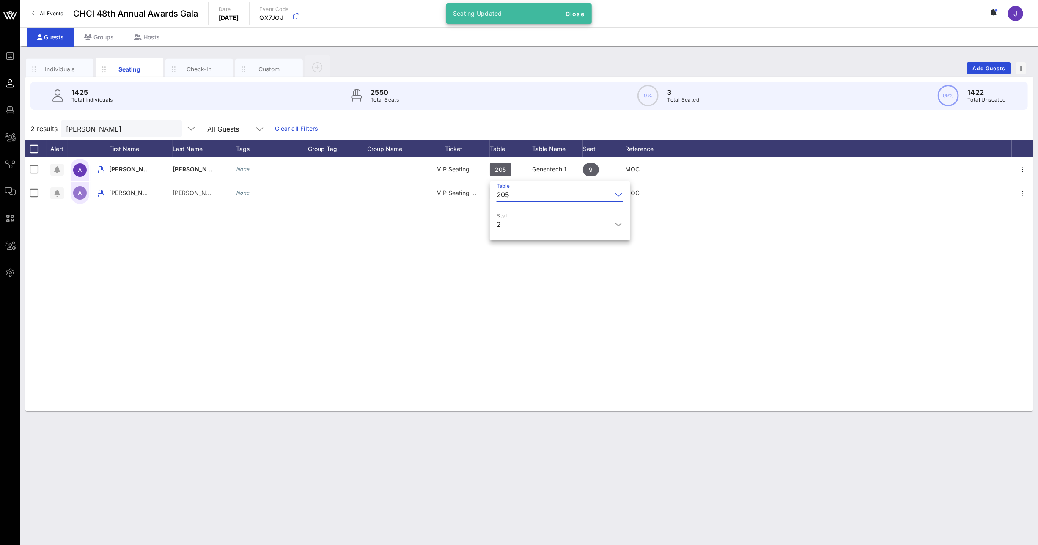
click at [518, 225] on input "Seat" at bounding box center [557, 224] width 107 height 14
click at [523, 331] on div "10" at bounding box center [549, 333] width 106 height 20
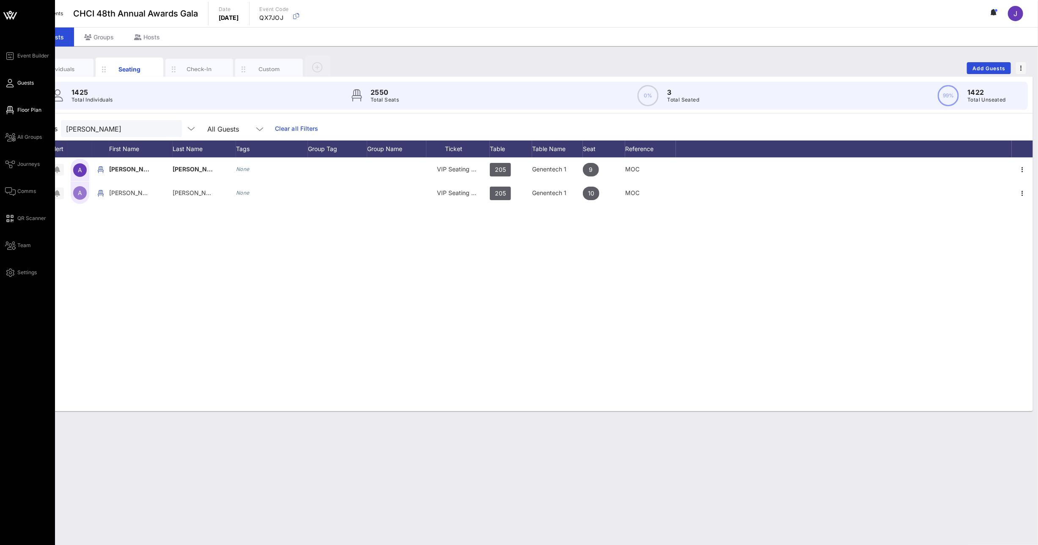
click at [15, 105] on link "Floor Plan" at bounding box center [23, 110] width 36 height 10
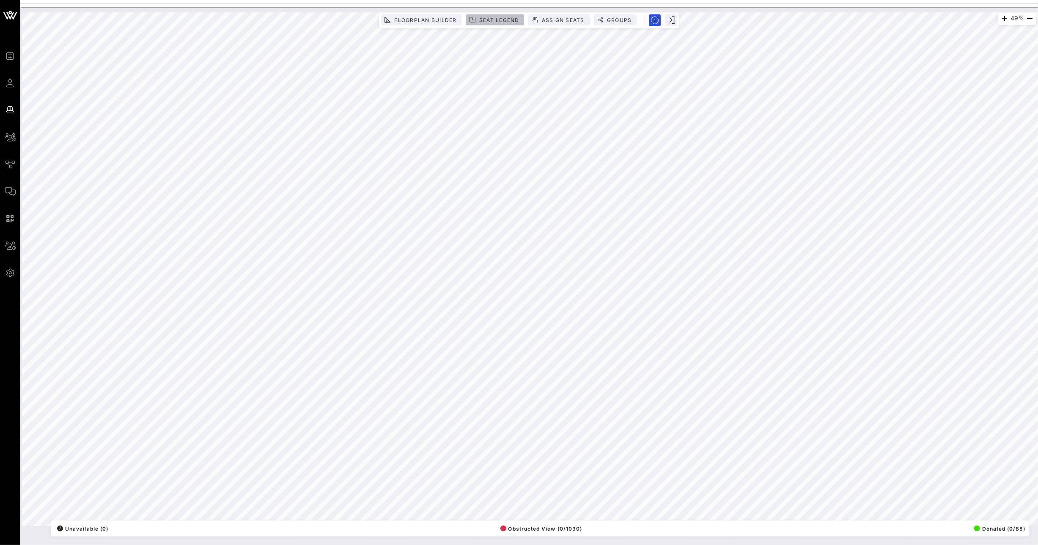
click at [481, 22] on span "Seat Legend" at bounding box center [499, 20] width 41 height 6
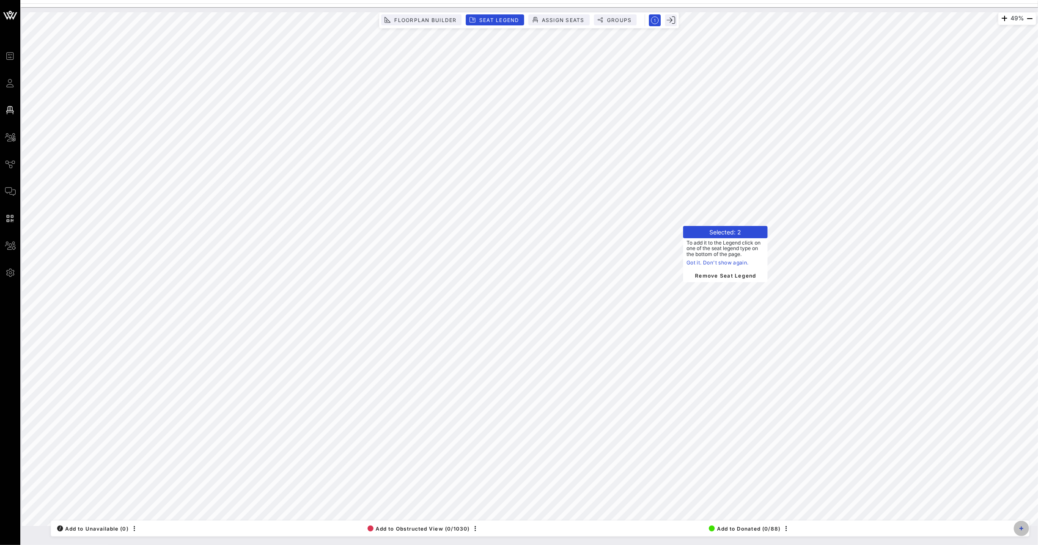
click at [1018, 527] on span "button" at bounding box center [1021, 528] width 15 height 4
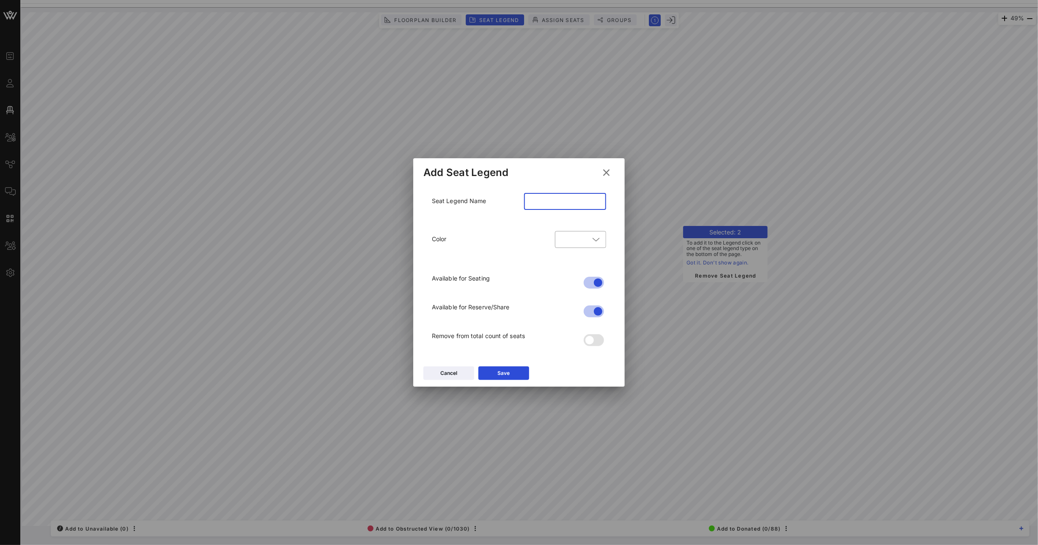
click at [543, 204] on input "text" at bounding box center [565, 202] width 72 height 14
click at [596, 237] on icon at bounding box center [596, 239] width 8 height 10
click at [580, 262] on div at bounding box center [581, 265] width 38 height 13
type input "MOC"
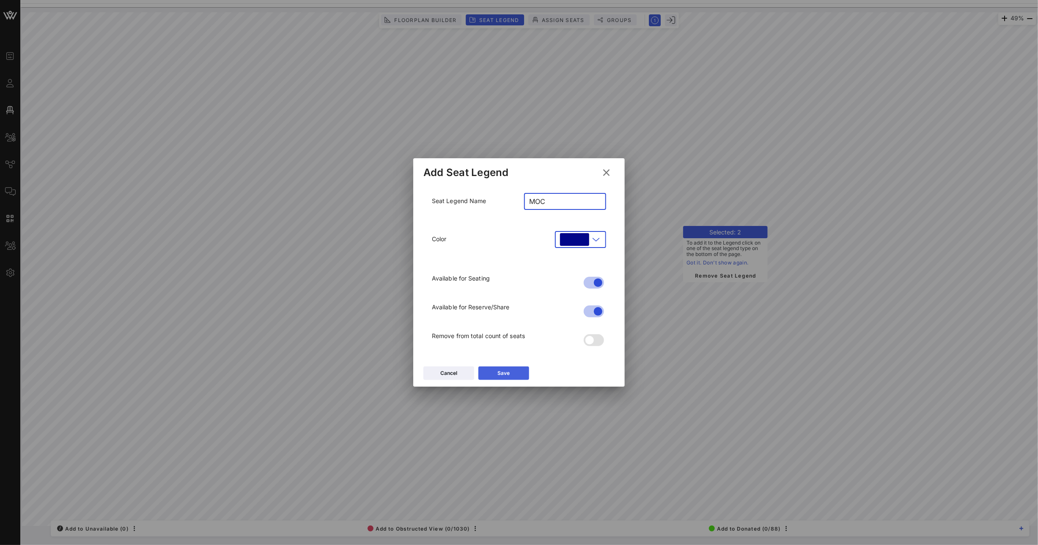
click at [503, 374] on icon at bounding box center [504, 372] width 6 height 5
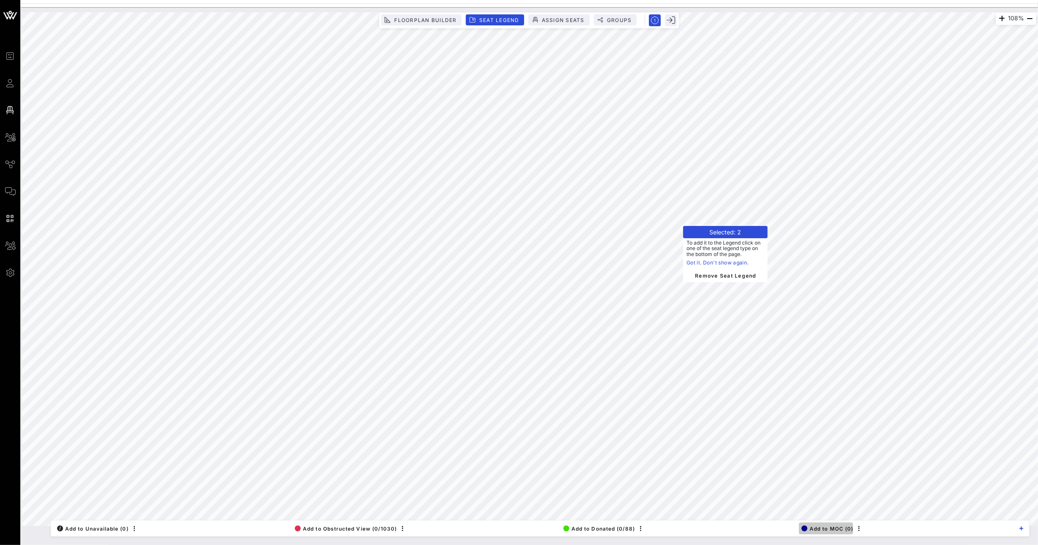
click at [820, 528] on span "Add to MOC (0)" at bounding box center [827, 528] width 52 height 6
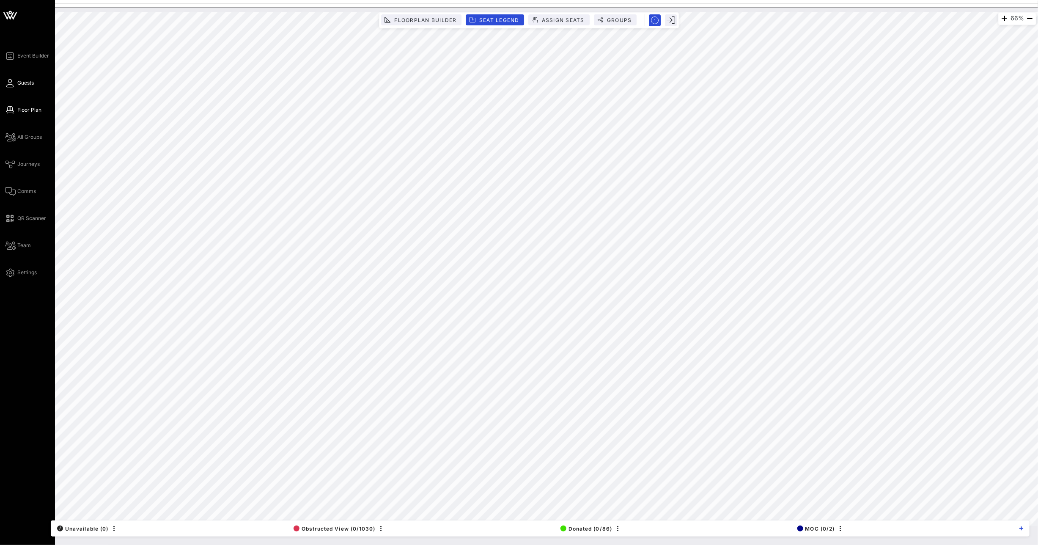
click at [8, 84] on icon at bounding box center [10, 82] width 11 height 1
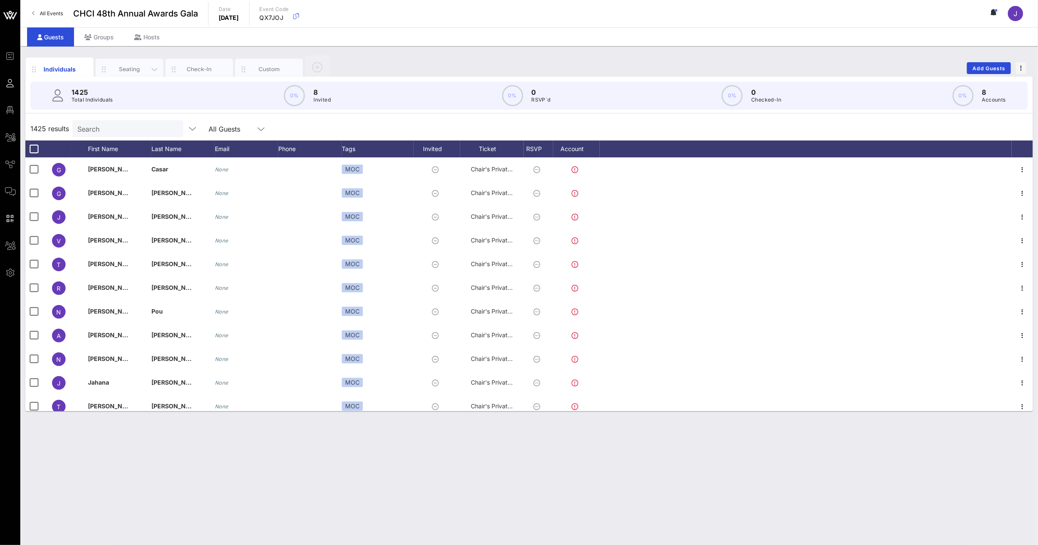
click at [133, 70] on div "Seating" at bounding box center [130, 69] width 38 height 8
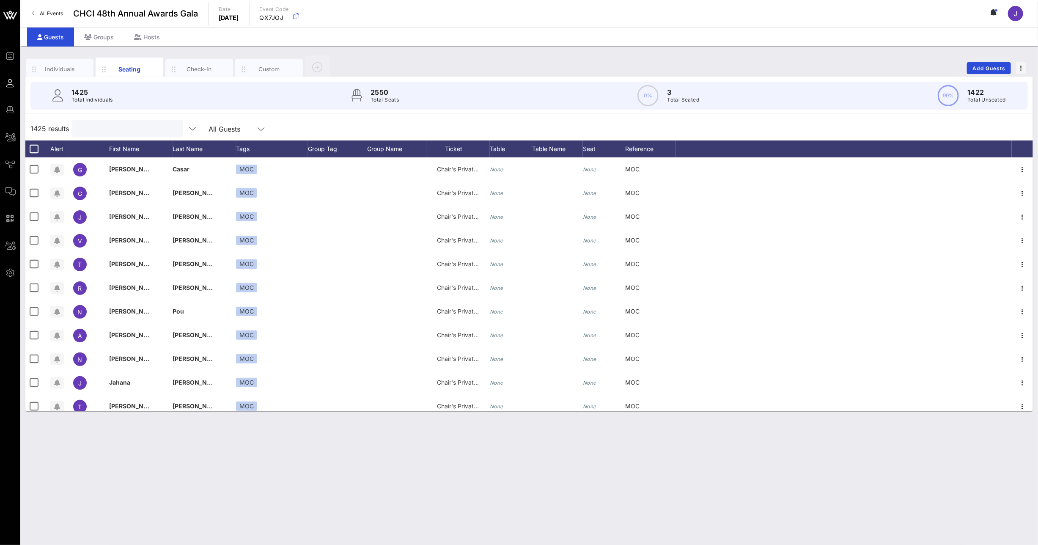
click at [108, 133] on input "text" at bounding box center [126, 128] width 99 height 11
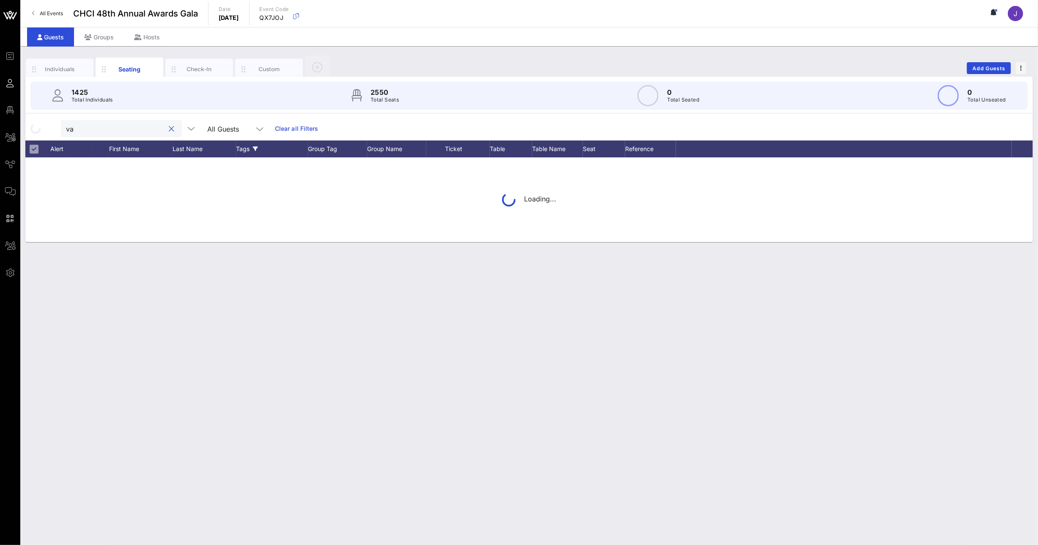
type input "v"
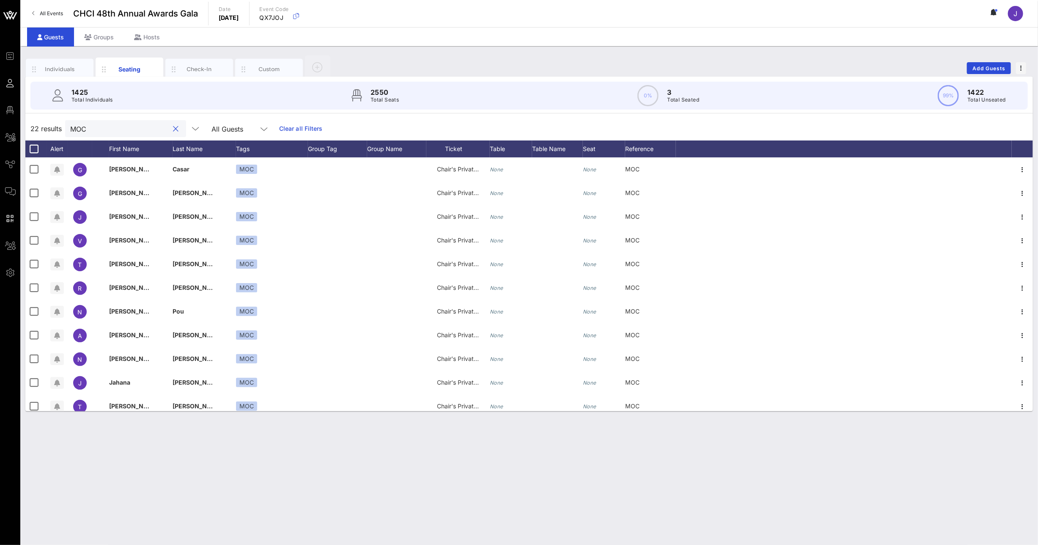
type input "MOC"
click at [82, 126] on input "MOC" at bounding box center [119, 128] width 99 height 11
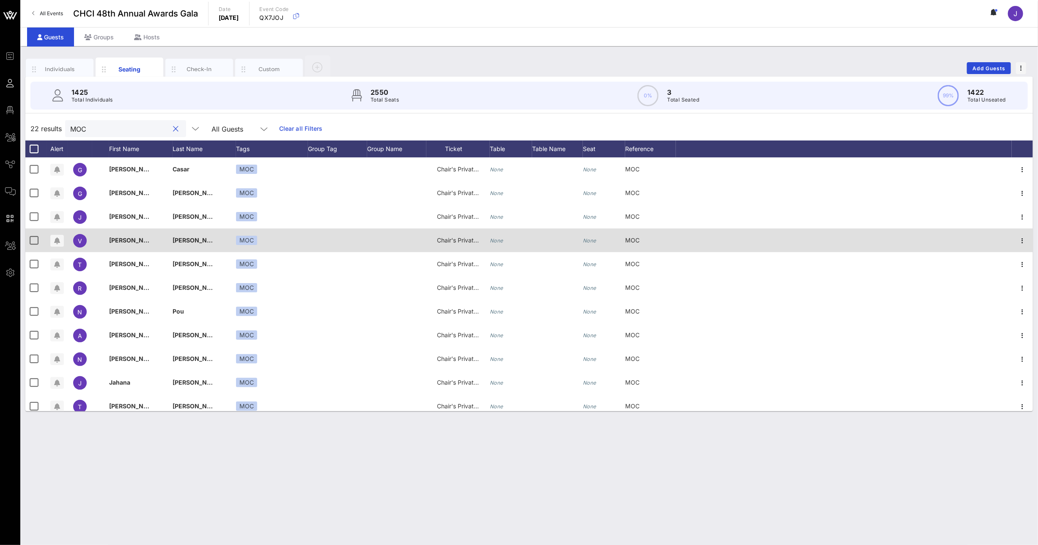
click at [496, 239] on icon "None" at bounding box center [497, 240] width 14 height 6
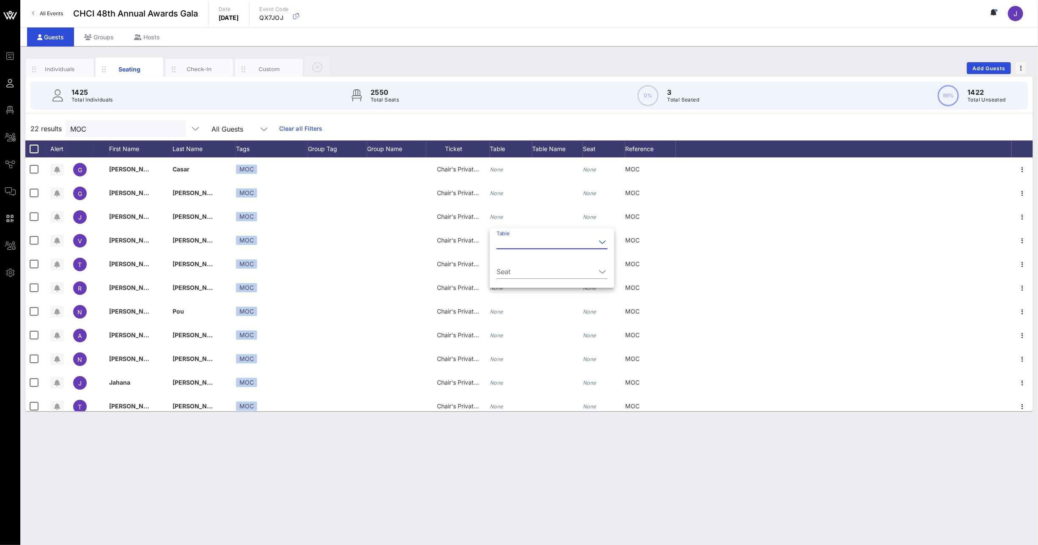
click at [512, 242] on input "Table" at bounding box center [545, 242] width 99 height 14
click at [518, 336] on div "211" at bounding box center [541, 333] width 76 height 8
click at [515, 271] on input "Seat" at bounding box center [552, 272] width 112 height 14
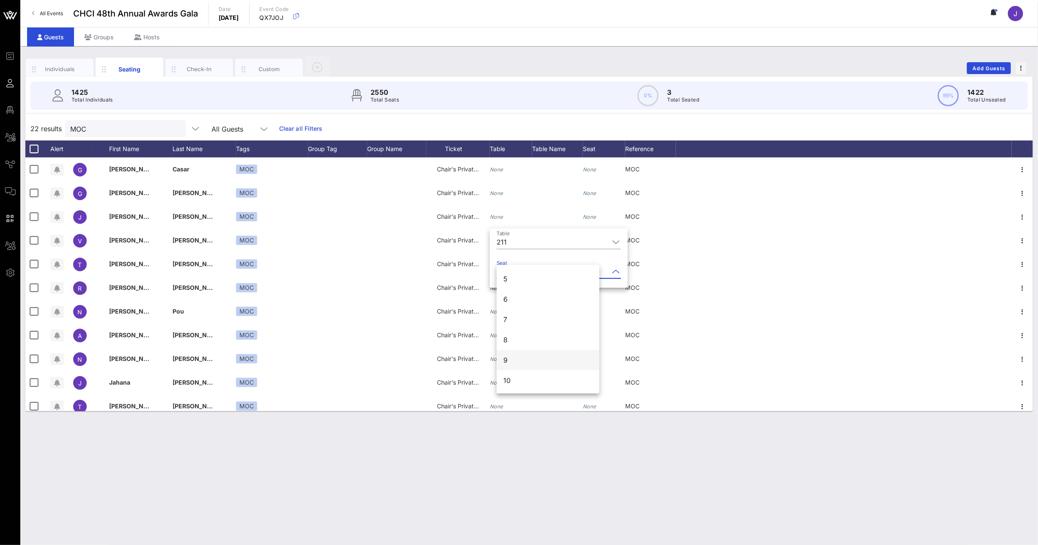
click at [521, 363] on div "9" at bounding box center [547, 360] width 103 height 20
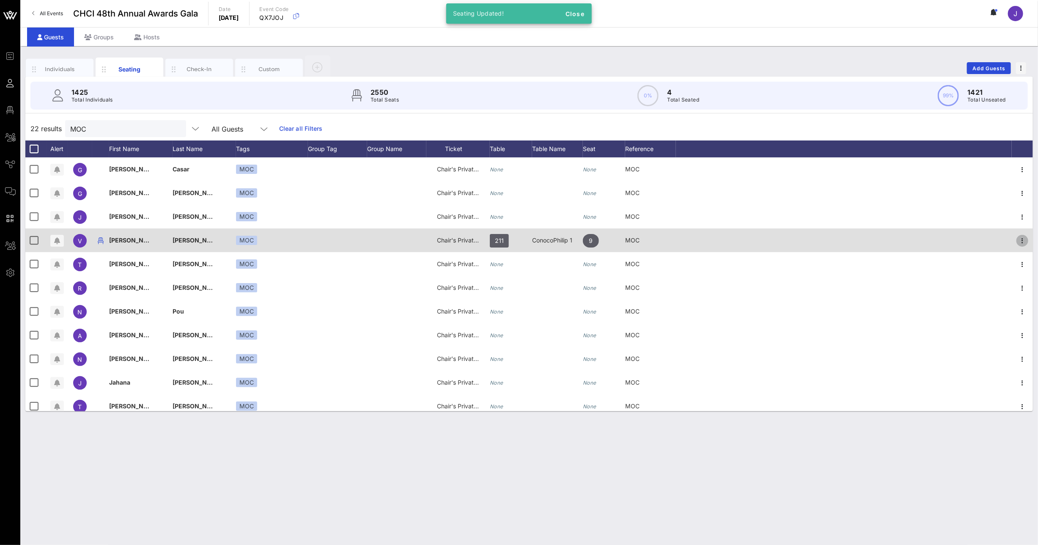
click at [1017, 240] on icon "button" at bounding box center [1022, 241] width 10 height 10
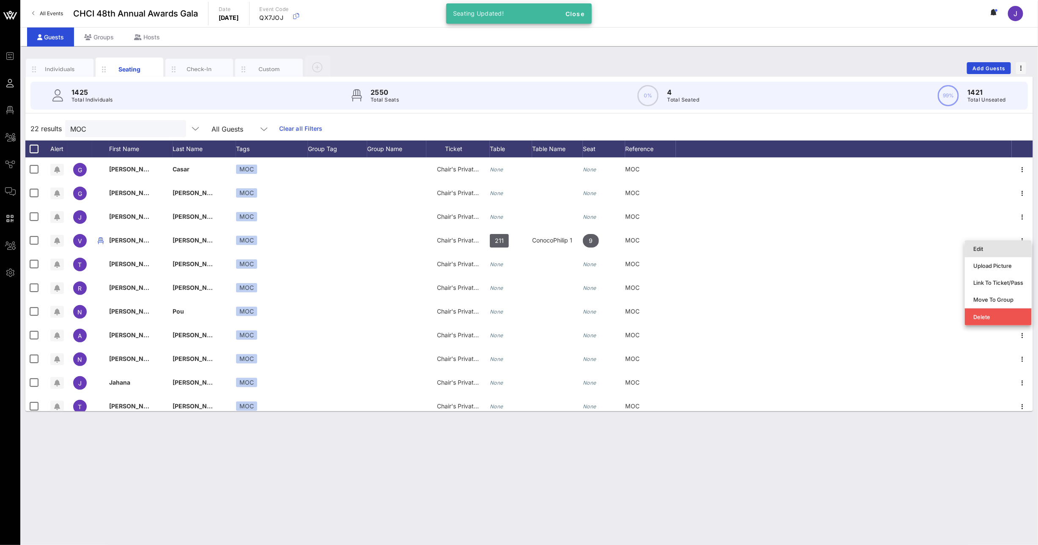
click at [1003, 251] on div "Edit" at bounding box center [998, 248] width 50 height 7
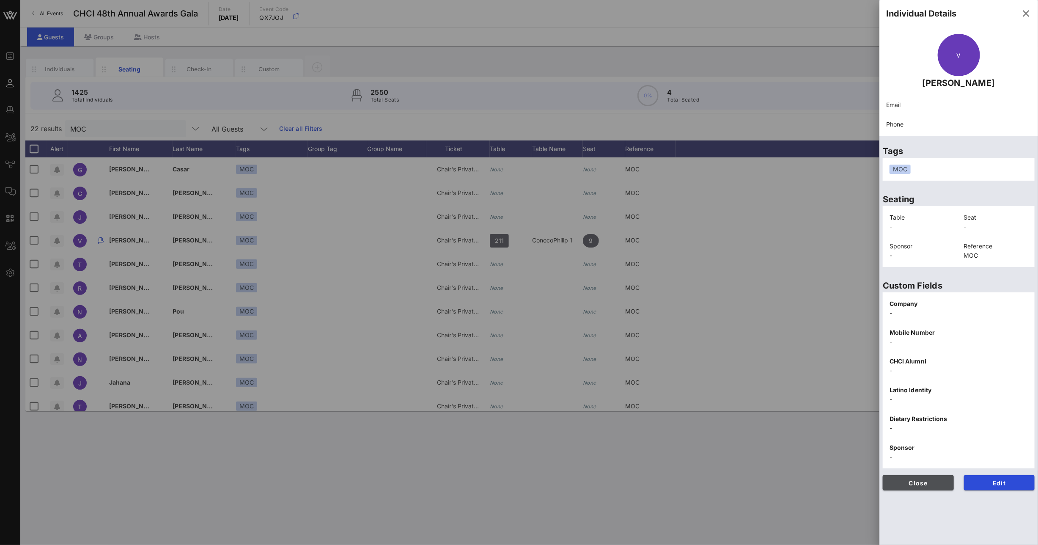
click at [926, 483] on span "Close" at bounding box center [918, 482] width 58 height 7
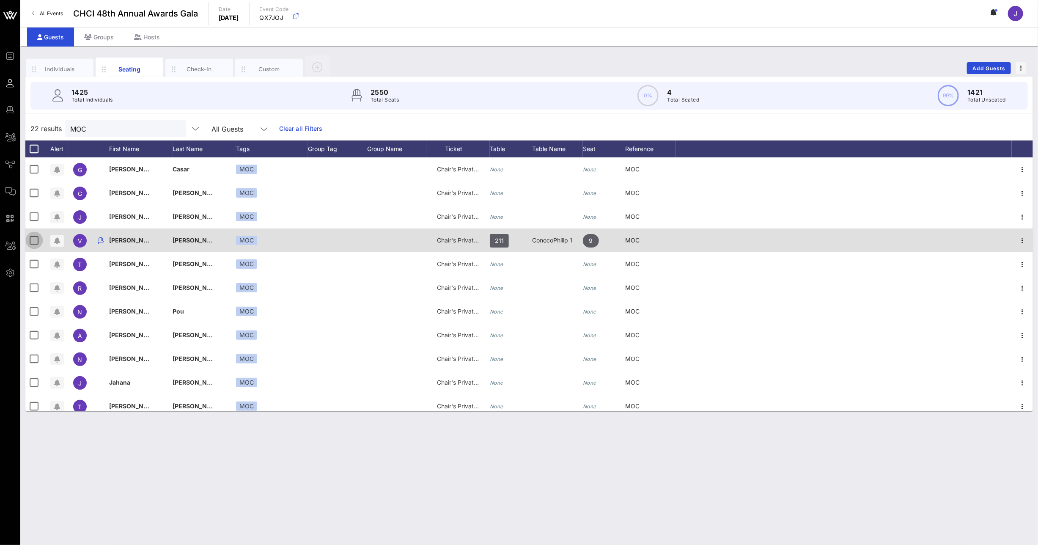
click at [35, 240] on div at bounding box center [34, 240] width 14 height 14
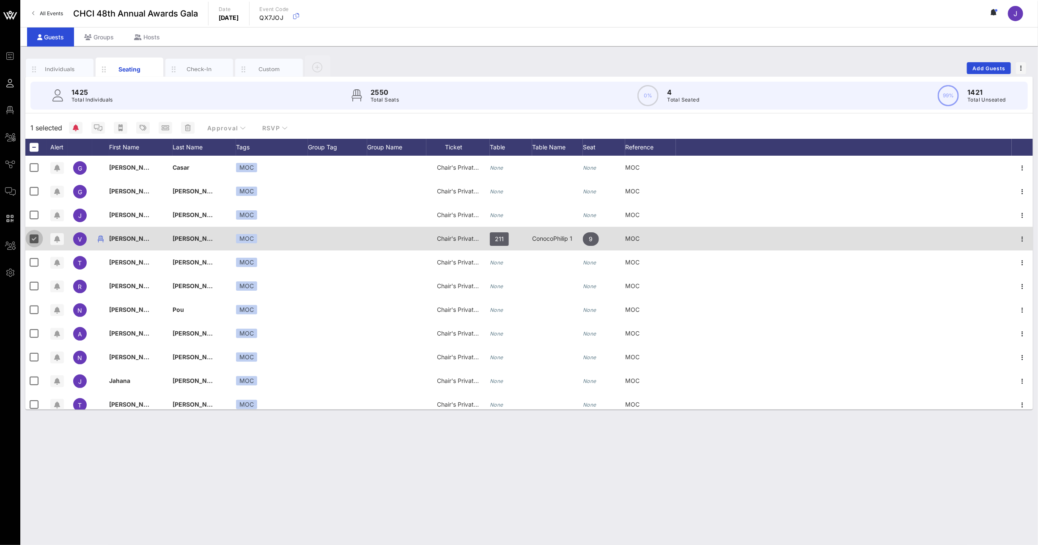
click at [35, 240] on div at bounding box center [34, 238] width 14 height 14
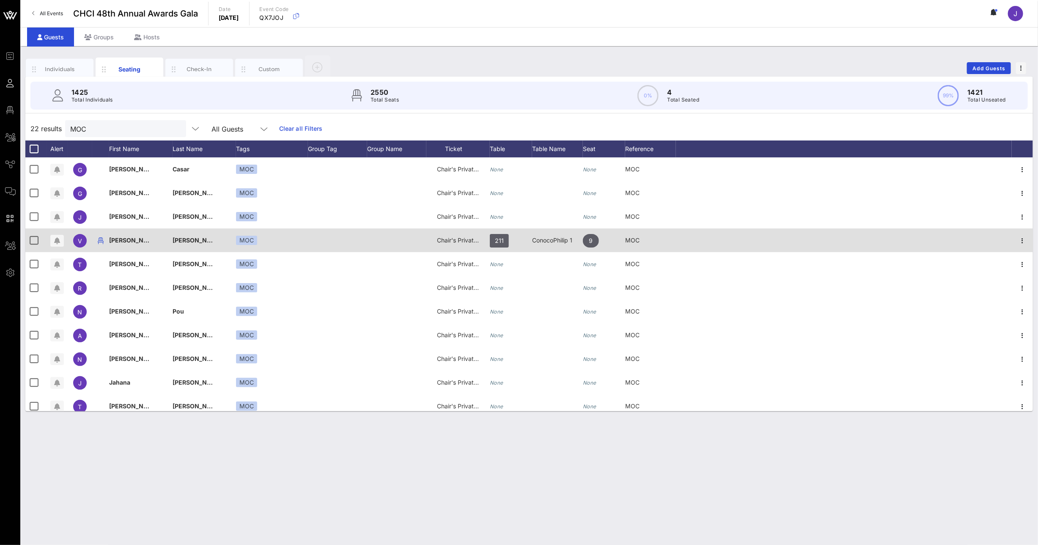
click at [447, 238] on span "Chair's Private Reception" at bounding box center [472, 239] width 70 height 7
click at [447, 238] on div "Chair's Private Reception" at bounding box center [473, 242] width 80 height 8
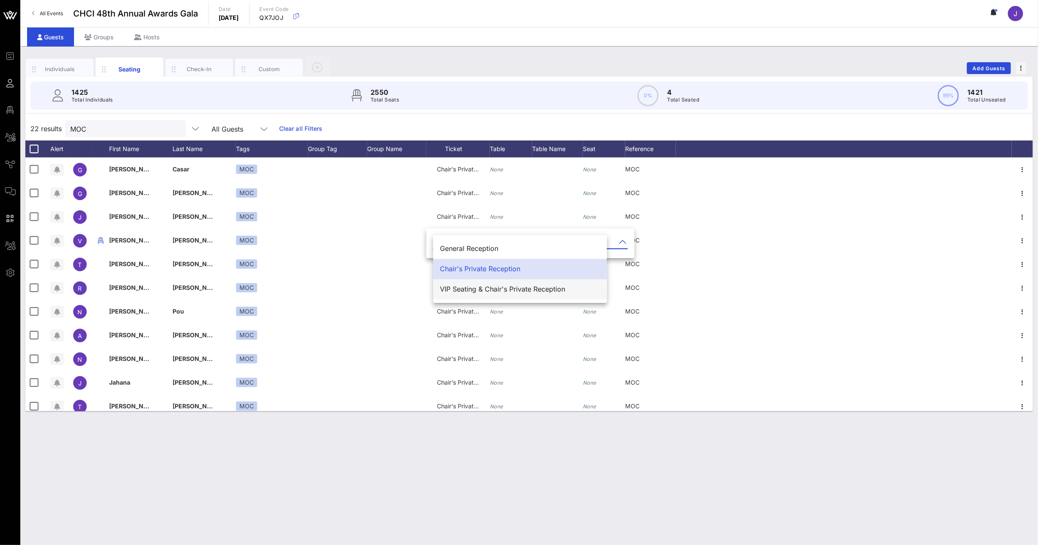
click at [464, 290] on div "VIP Seating & Chair's Private Reception" at bounding box center [520, 289] width 160 height 8
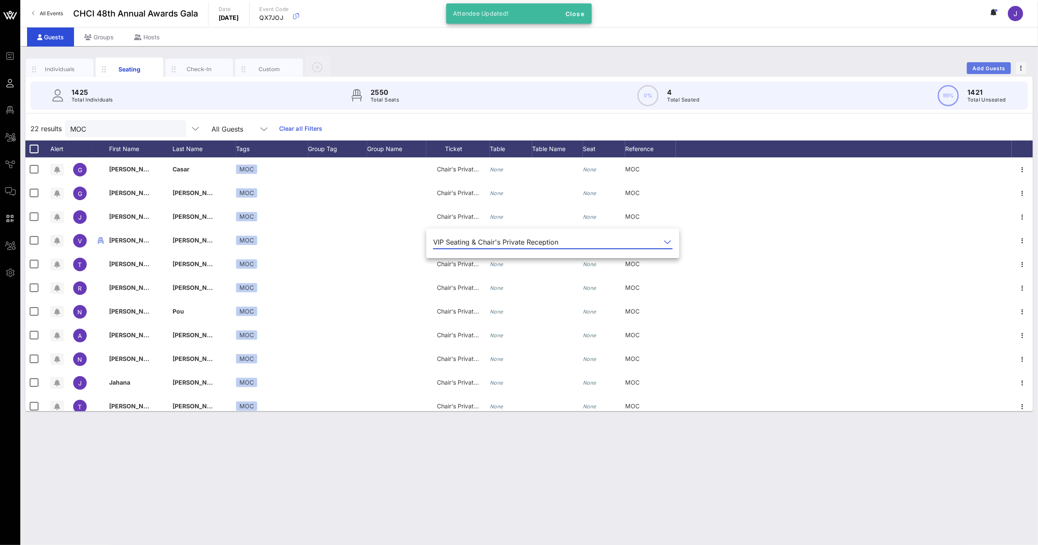
click at [976, 64] on button "Add Guests" at bounding box center [989, 68] width 44 height 12
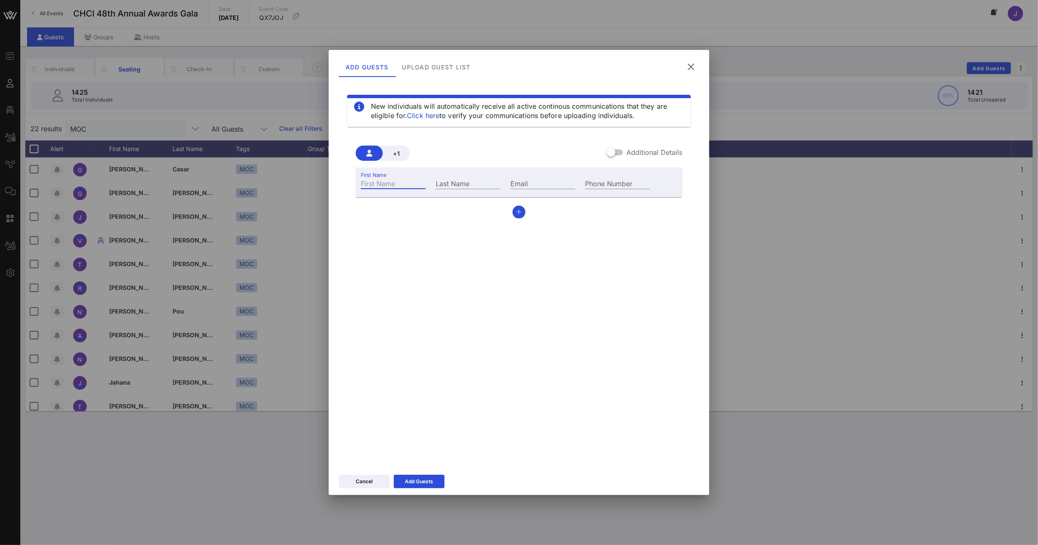
click at [375, 186] on input "First Name" at bounding box center [393, 183] width 65 height 11
type input "[PERSON_NAME]"
type input "F"
type input "g"
type input "[PERSON_NAME]"
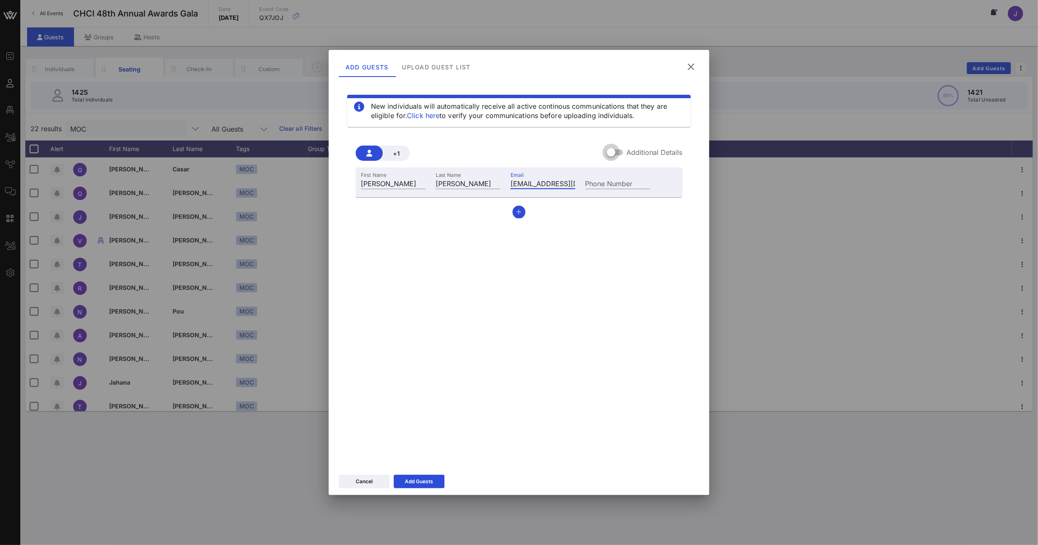
type input "[EMAIL_ADDRESS][DOMAIN_NAME]"
click at [608, 152] on div at bounding box center [611, 152] width 14 height 14
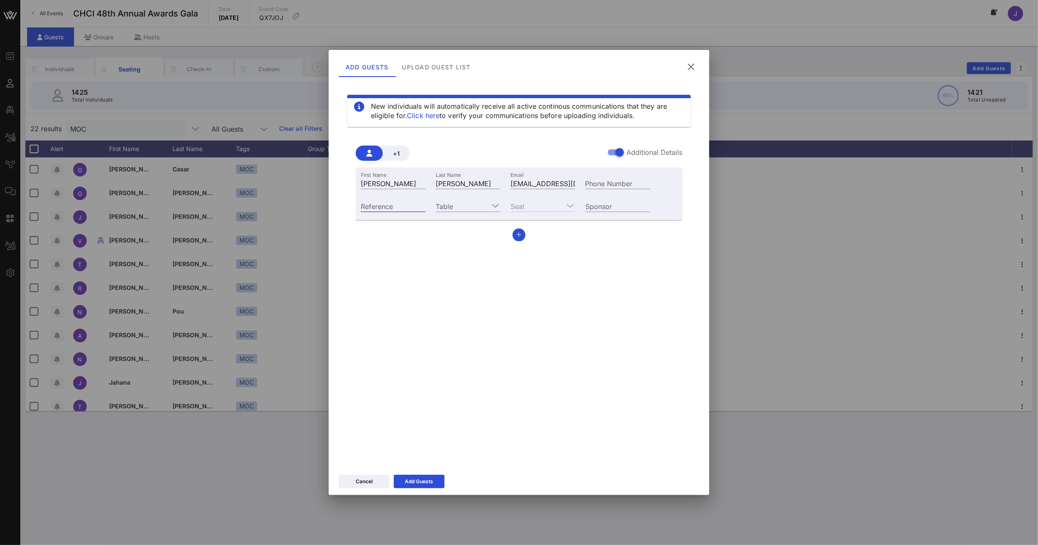
click at [390, 206] on input "Reference" at bounding box center [393, 205] width 65 height 11
click at [477, 205] on input "Table" at bounding box center [462, 205] width 53 height 11
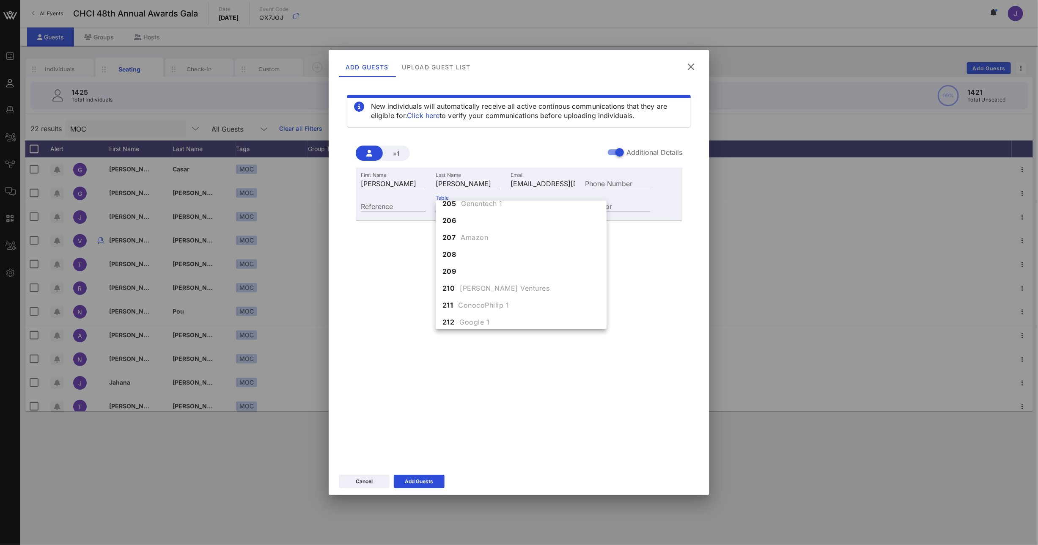
scroll to position [823, 0]
click at [478, 299] on span "ConocoPhilip 1" at bounding box center [483, 303] width 51 height 10
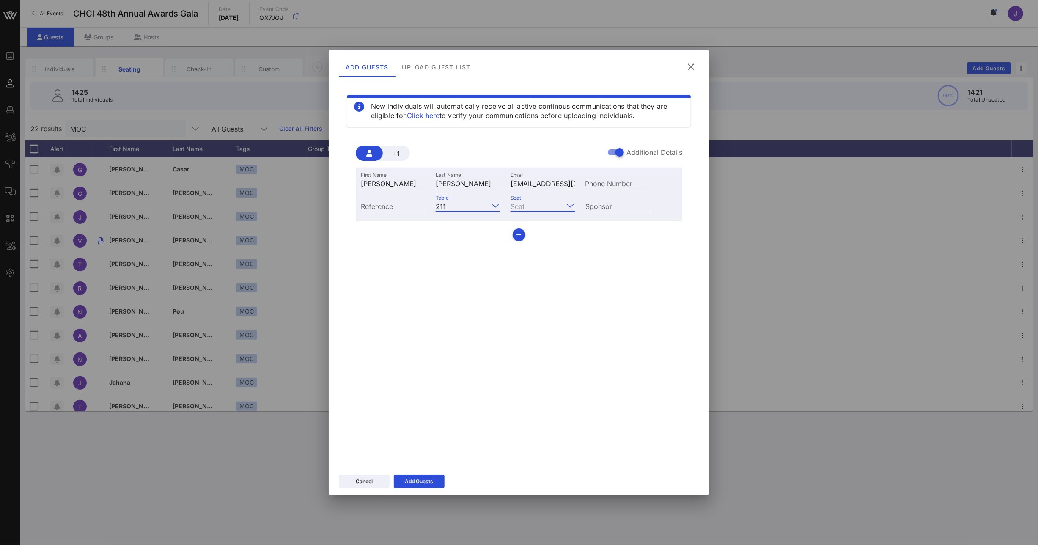
click at [534, 204] on input "Seat" at bounding box center [536, 205] width 53 height 11
click at [534, 315] on div "10" at bounding box center [542, 317] width 65 height 17
click at [602, 207] on input "Sponsor" at bounding box center [617, 205] width 65 height 11
type input "ConcoPhillips"
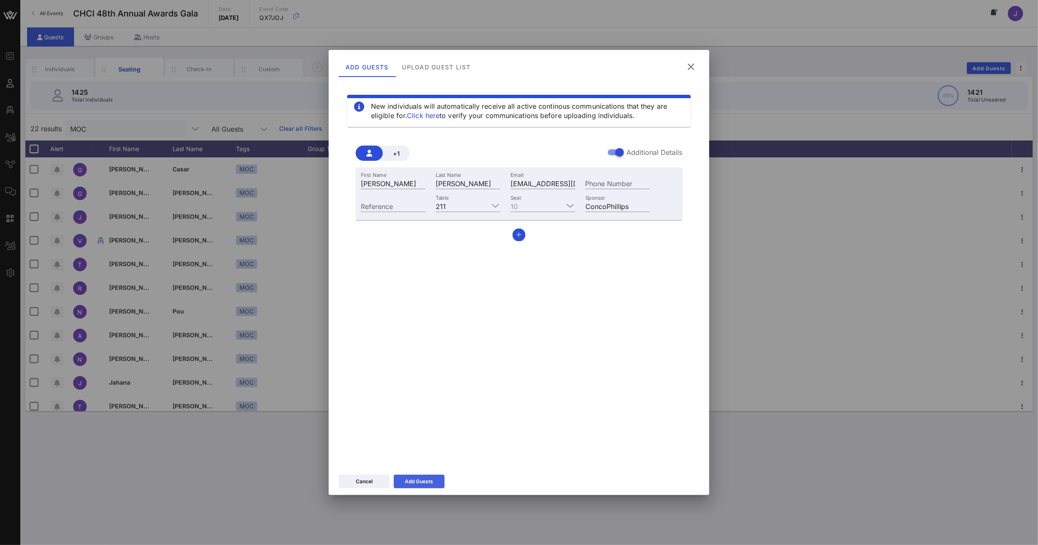
click at [415, 483] on div "Add Guests" at bounding box center [419, 481] width 28 height 8
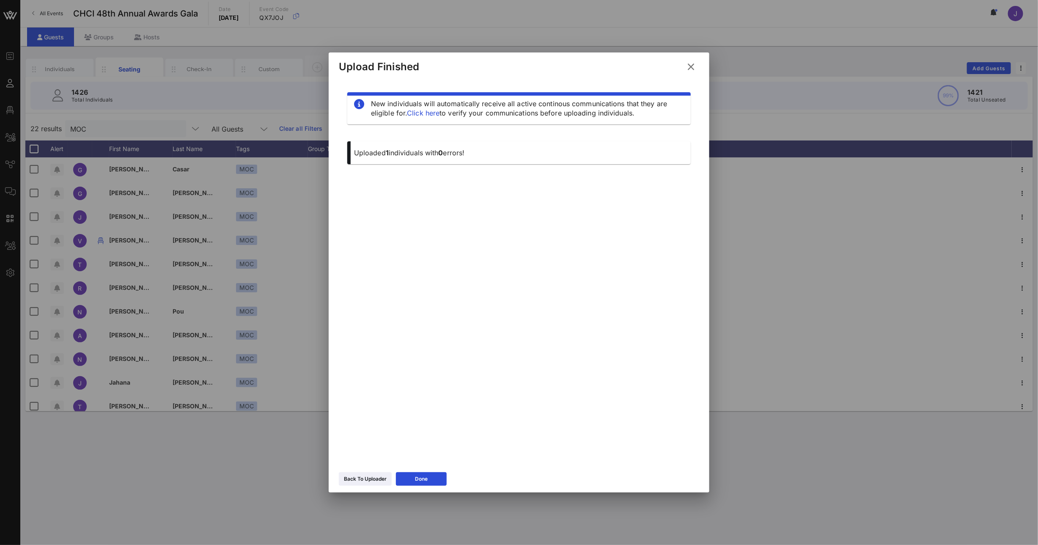
click at [691, 66] on icon at bounding box center [691, 66] width 12 height 11
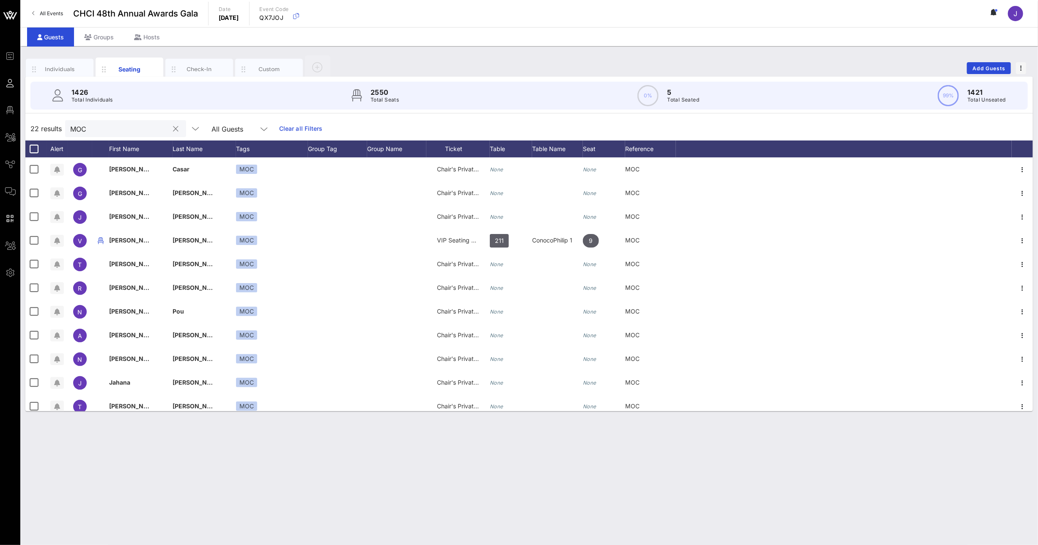
click at [85, 127] on input "MOC" at bounding box center [119, 128] width 99 height 11
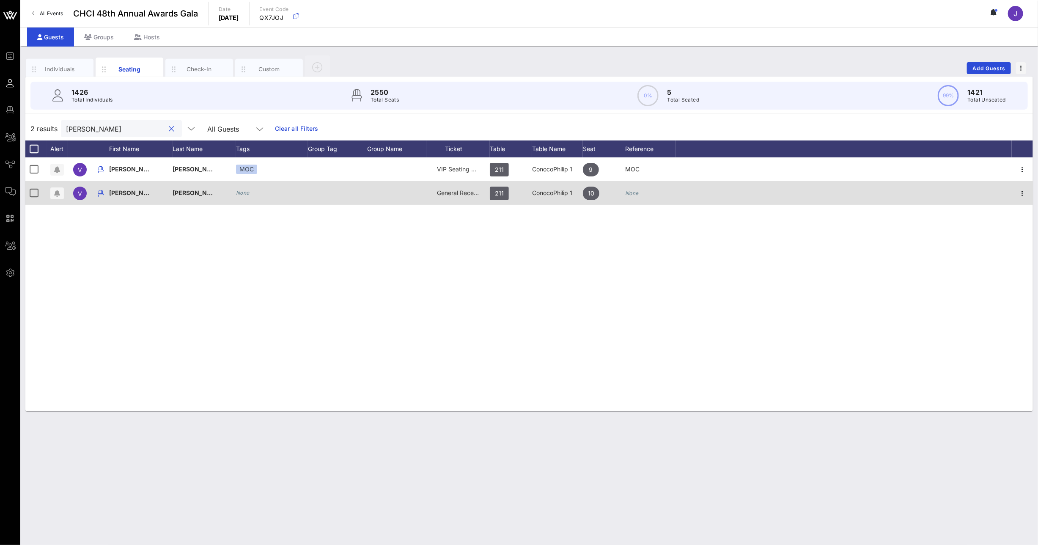
type input "[PERSON_NAME]"
click at [462, 194] on span "General Reception" at bounding box center [462, 192] width 51 height 7
click at [461, 194] on input "text" at bounding box center [482, 195] width 99 height 14
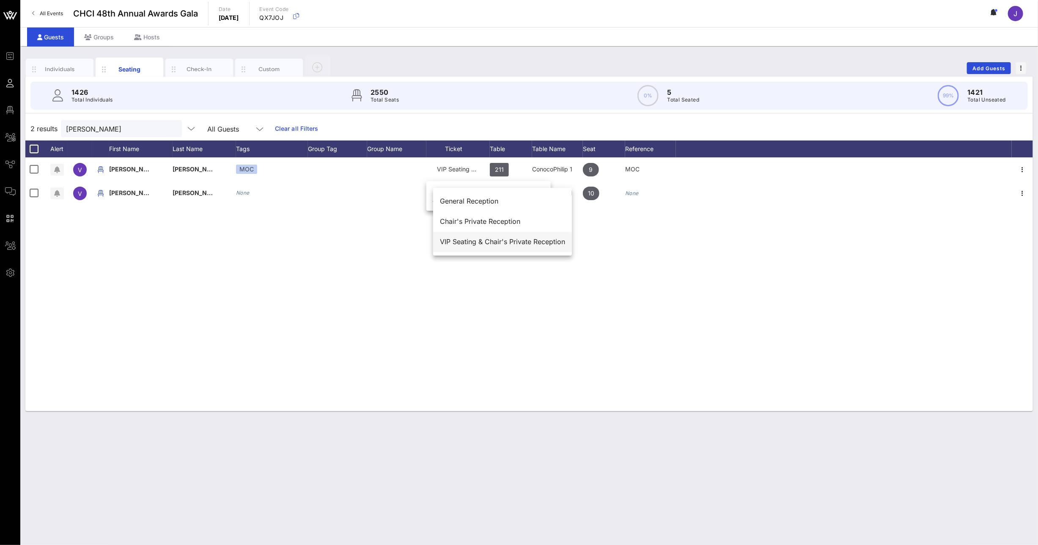
click at [465, 247] on div "VIP Seating & Chair's Private Reception" at bounding box center [502, 242] width 125 height 18
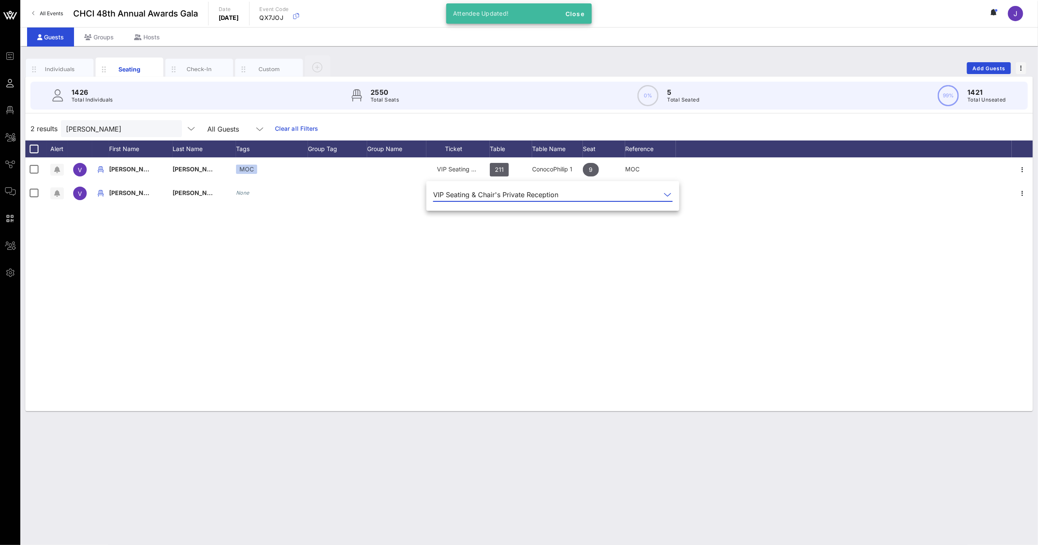
click at [555, 259] on div "V [PERSON_NAME] MOC VIP Seating & Chair's Private Reception 211 ConocoPhilip 1 …" at bounding box center [528, 284] width 1007 height 254
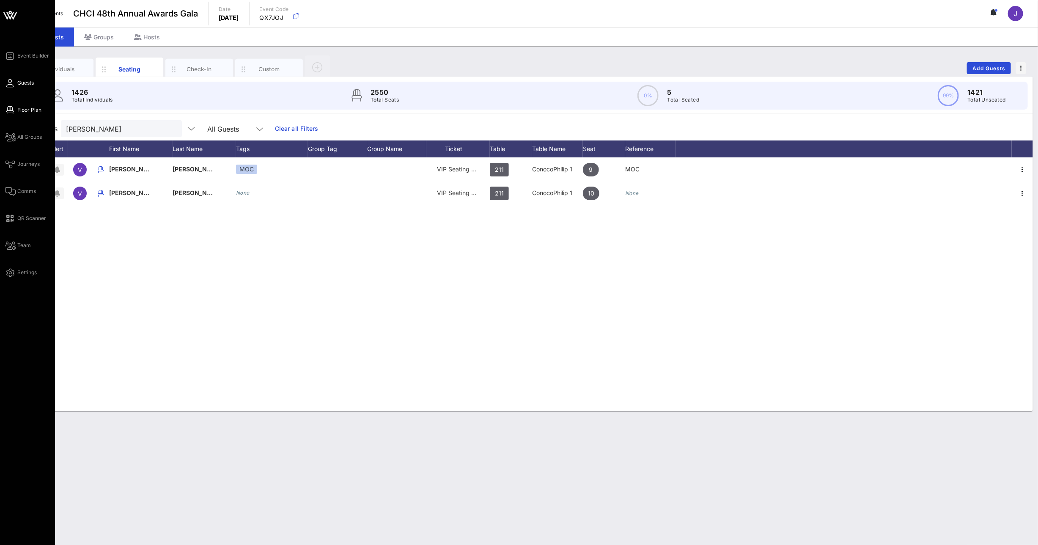
click at [15, 107] on link "Floor Plan" at bounding box center [23, 110] width 36 height 10
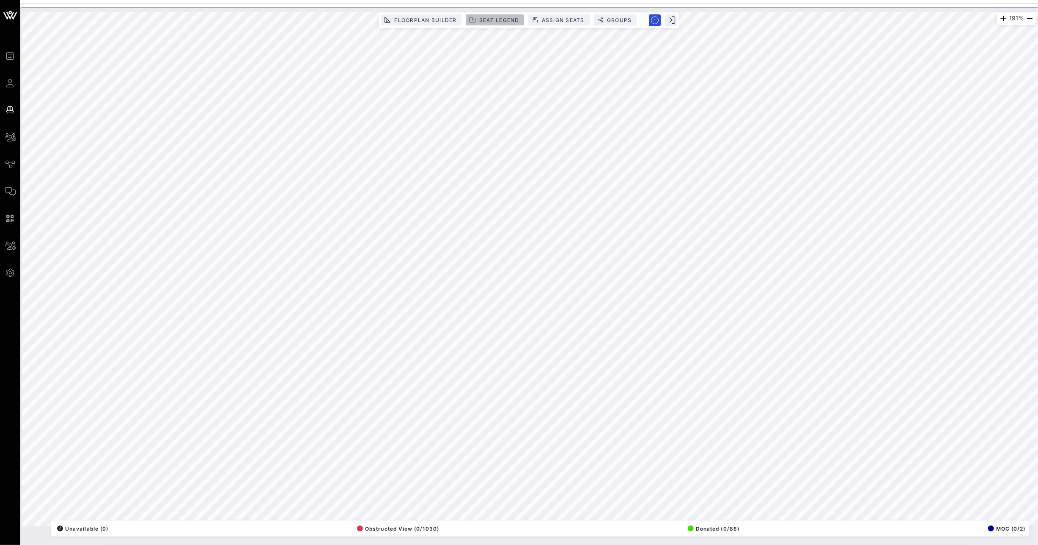
click at [494, 17] on span "Seat Legend" at bounding box center [499, 20] width 41 height 6
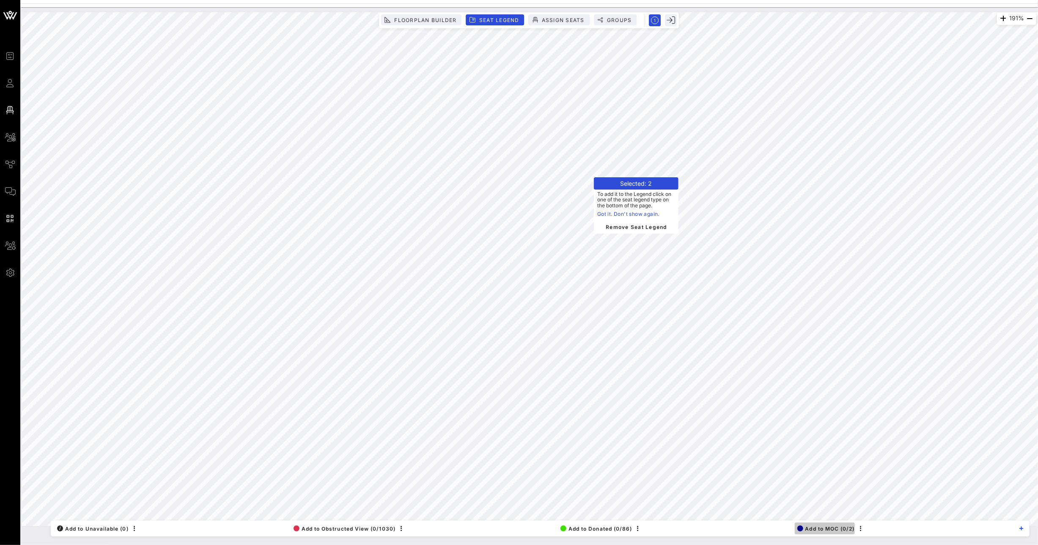
click at [818, 531] on span "Add to MOC (0/2)" at bounding box center [826, 528] width 58 height 6
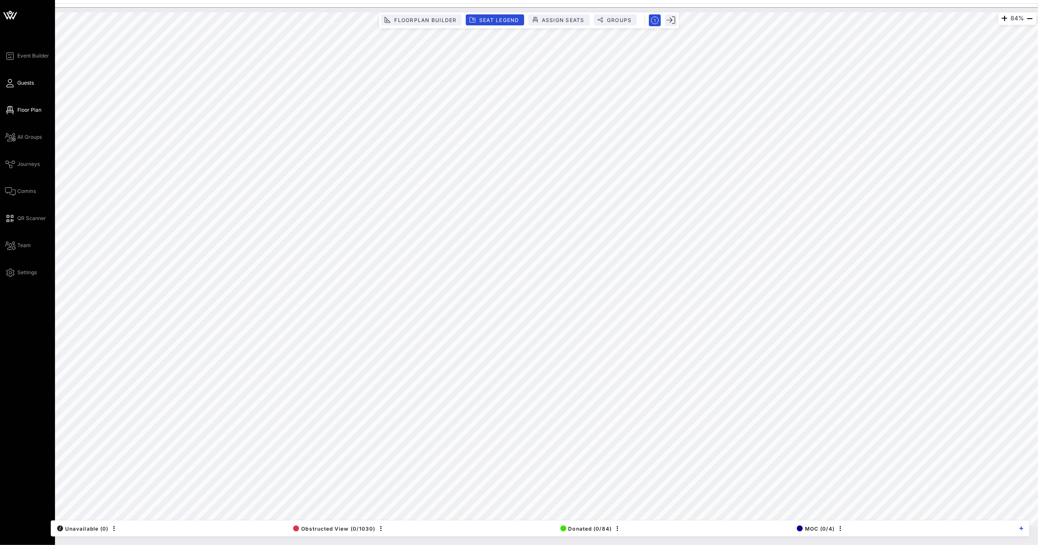
click at [15, 85] on link "Guests" at bounding box center [19, 83] width 29 height 10
